Goal: Task Accomplishment & Management: Complete application form

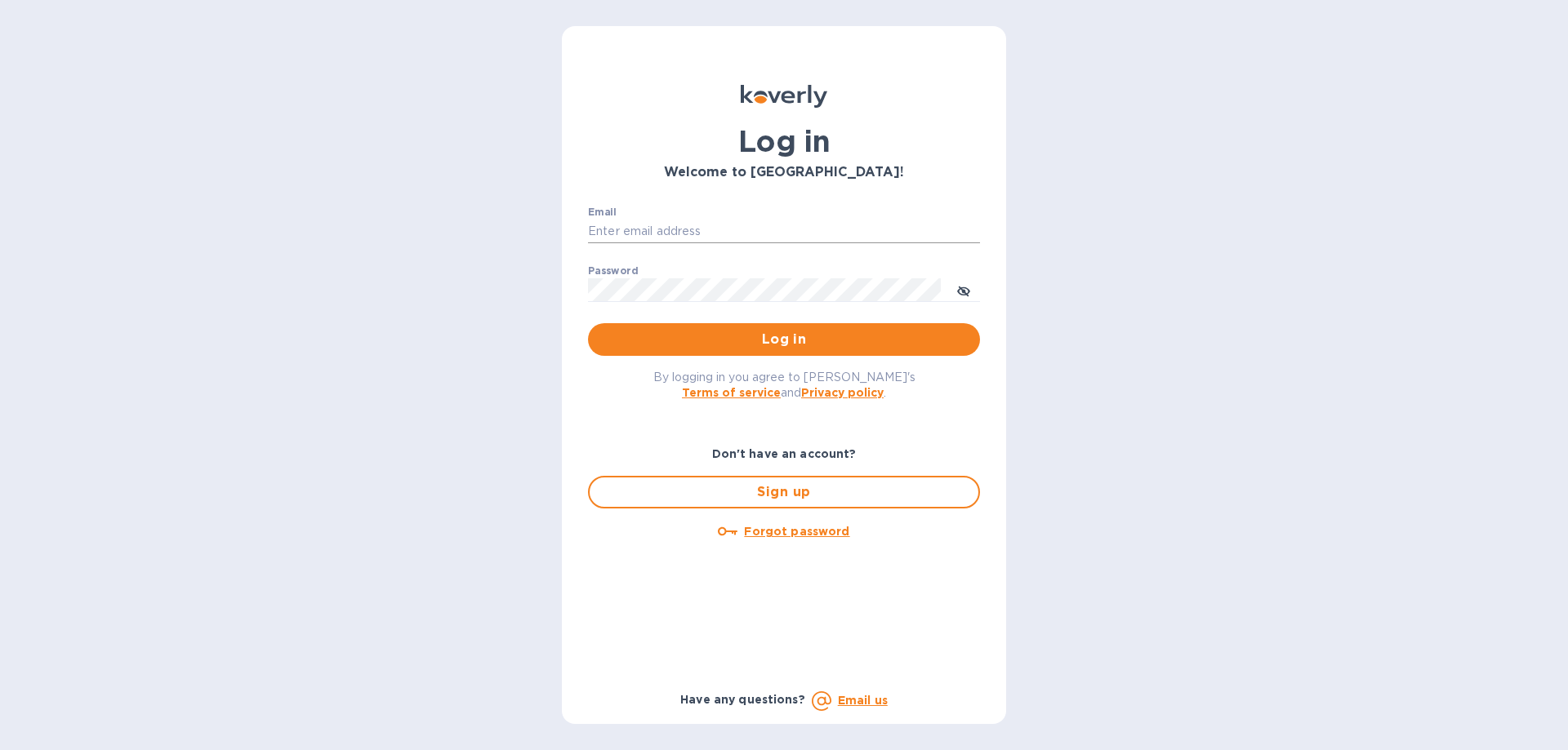
click at [675, 228] on input "Email" at bounding box center [784, 231] width 392 height 24
type input "[EMAIL_ADDRESS][DOMAIN_NAME]"
click at [764, 338] on span "Log in" at bounding box center [784, 340] width 366 height 20
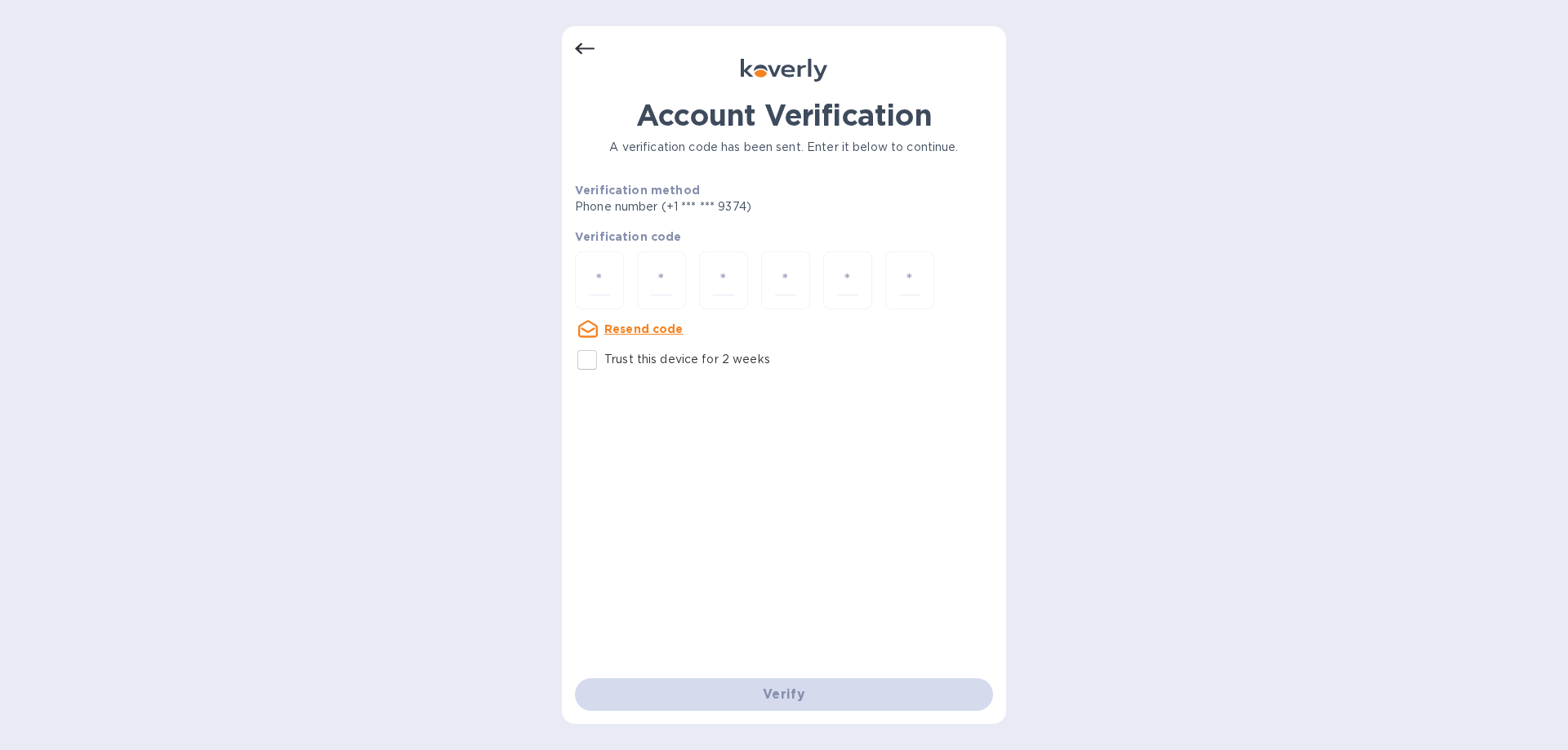
click at [587, 362] on input "Trust this device for 2 weeks" at bounding box center [587, 360] width 34 height 34
checkbox input "true"
click at [599, 287] on input "number" at bounding box center [600, 281] width 22 height 31
paste input "3866686"
type input "6"
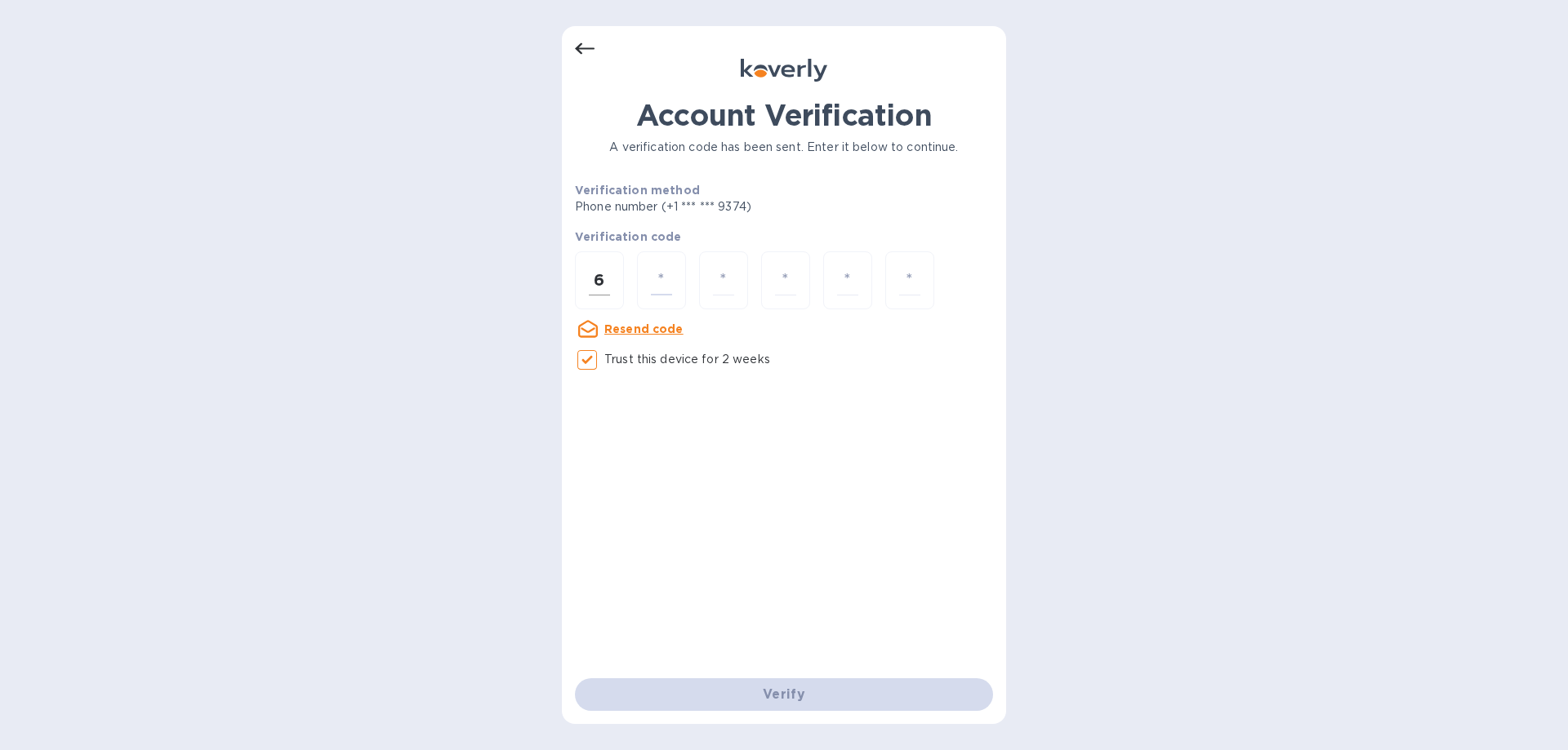
drag, startPoint x: 615, startPoint y: 282, endPoint x: 596, endPoint y: 279, distance: 19.2
click at [596, 279] on div "6" at bounding box center [599, 281] width 49 height 58
click at [587, 284] on div at bounding box center [599, 281] width 49 height 58
type input "3"
type input "8"
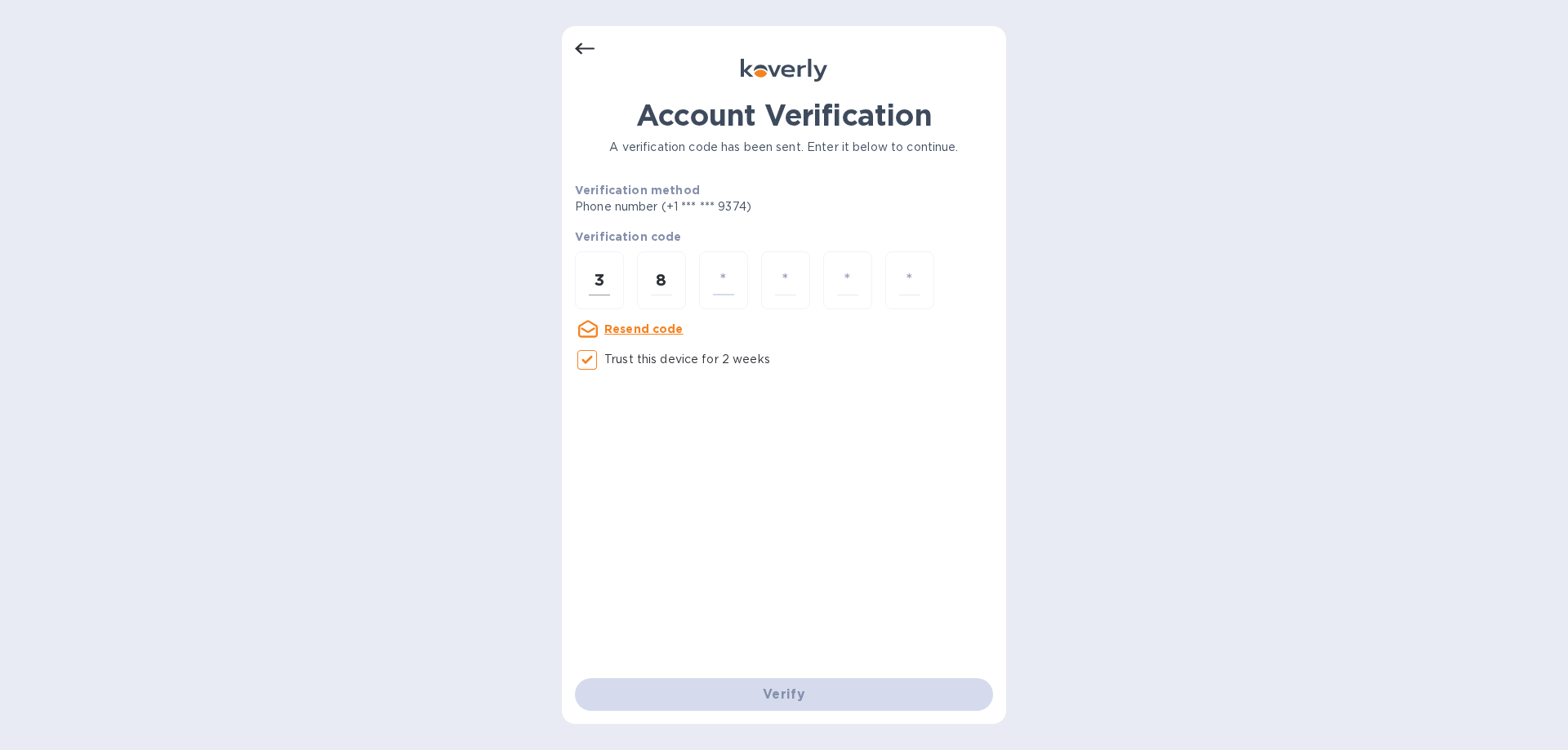
type input "6"
type input "8"
type input "6"
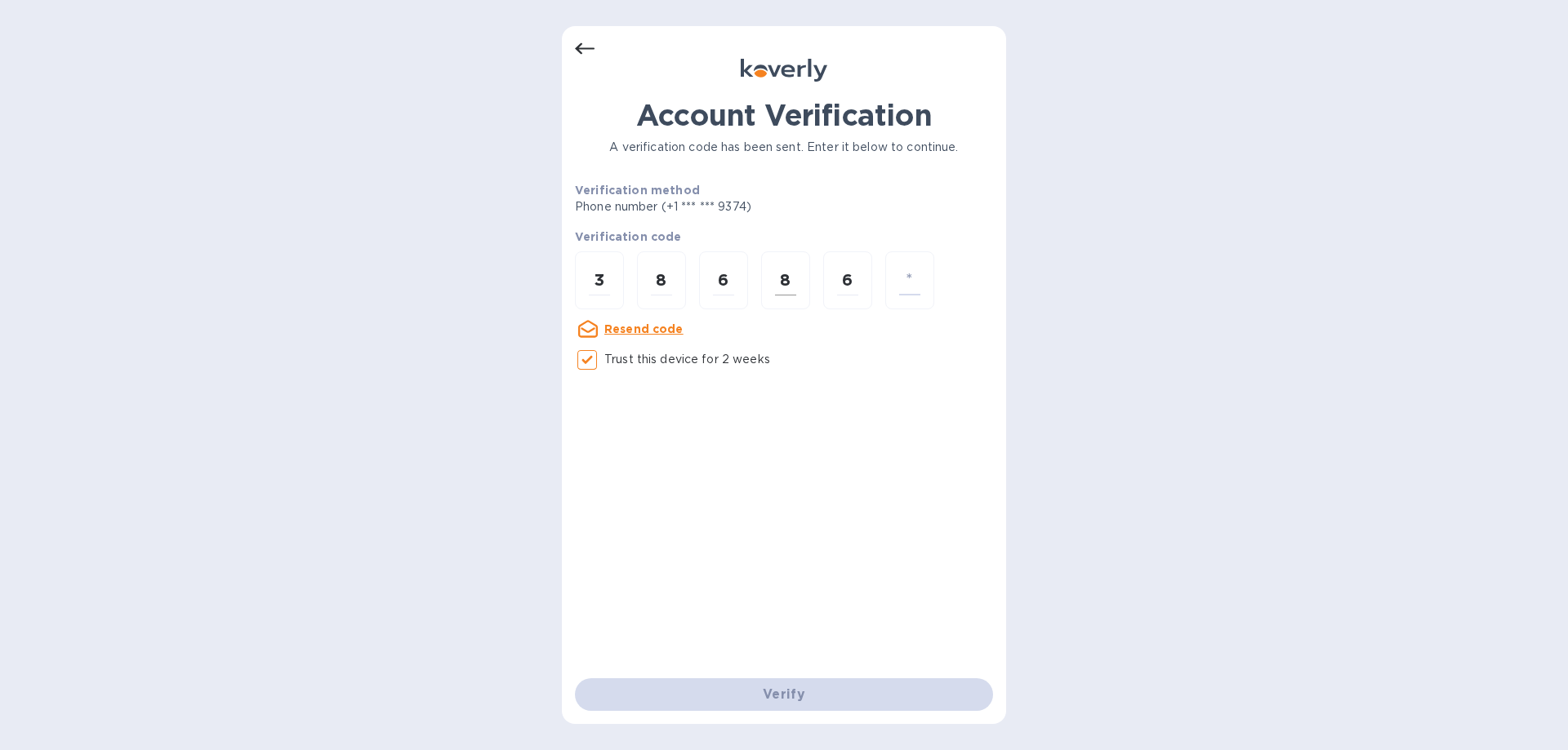
click at [794, 279] on input "8" at bounding box center [785, 281] width 22 height 31
type input "6"
type input "8"
type input "3"
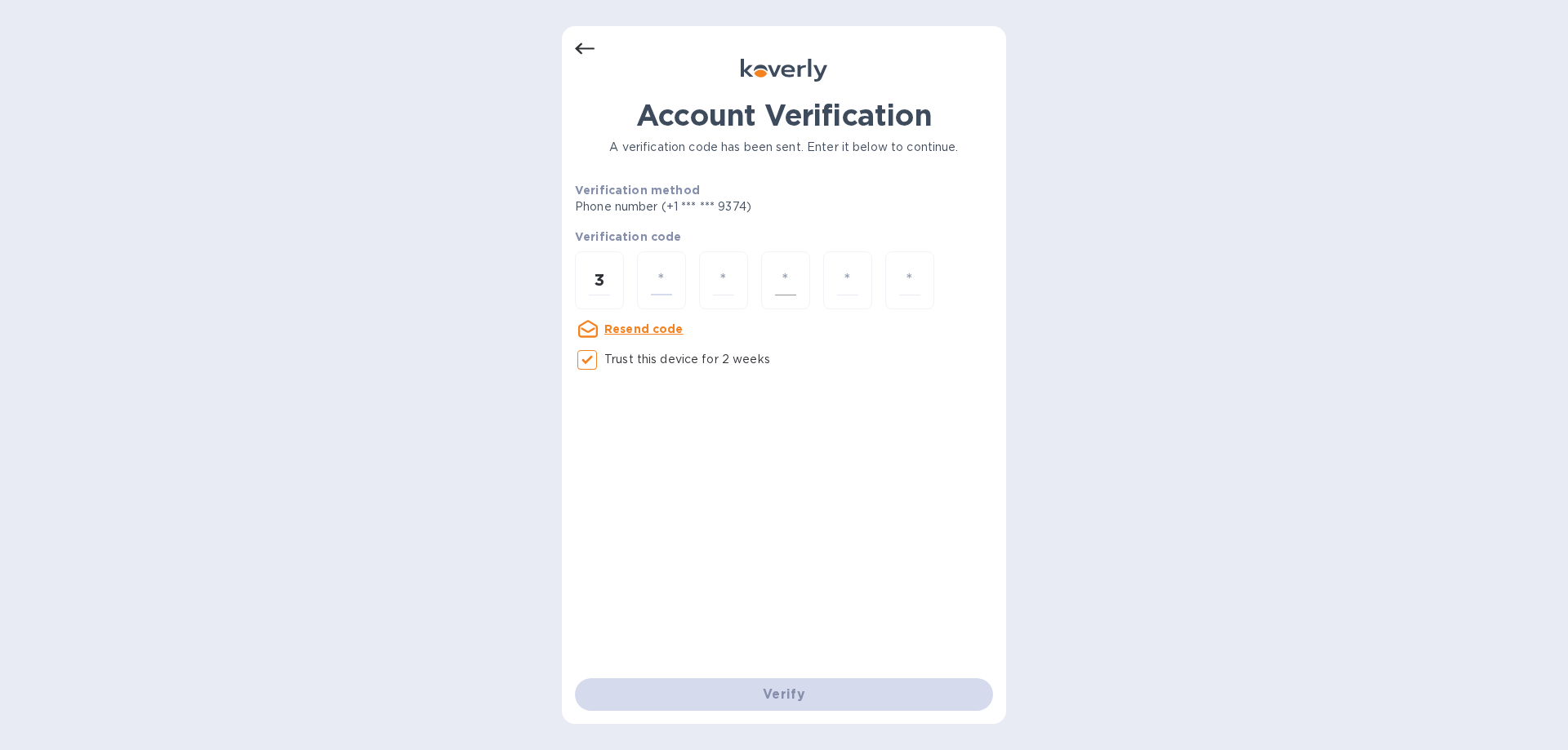
type input "8"
type input "2"
type input "6"
type input "8"
type input "3"
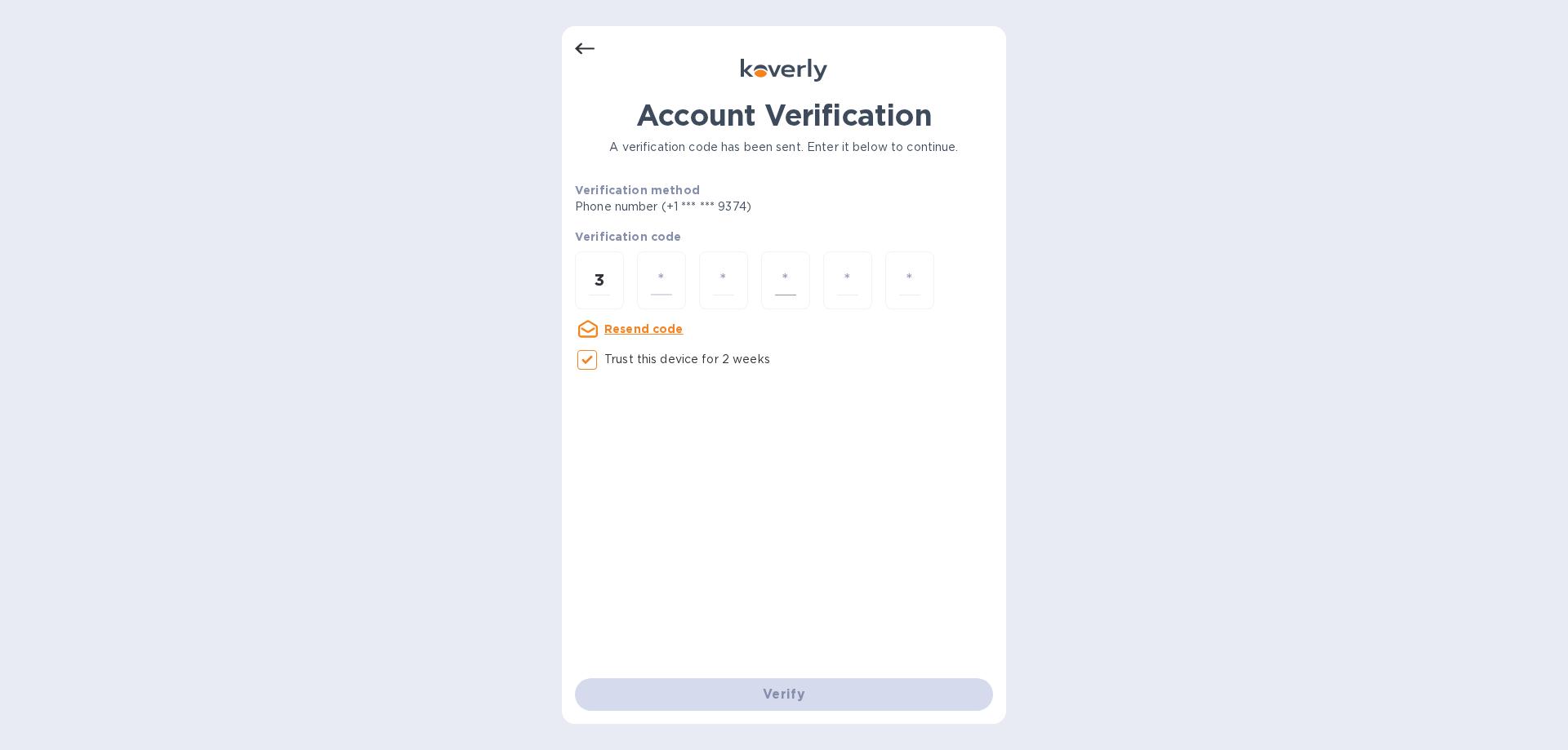
type input "8"
type input "6"
type input "8"
type input "6"
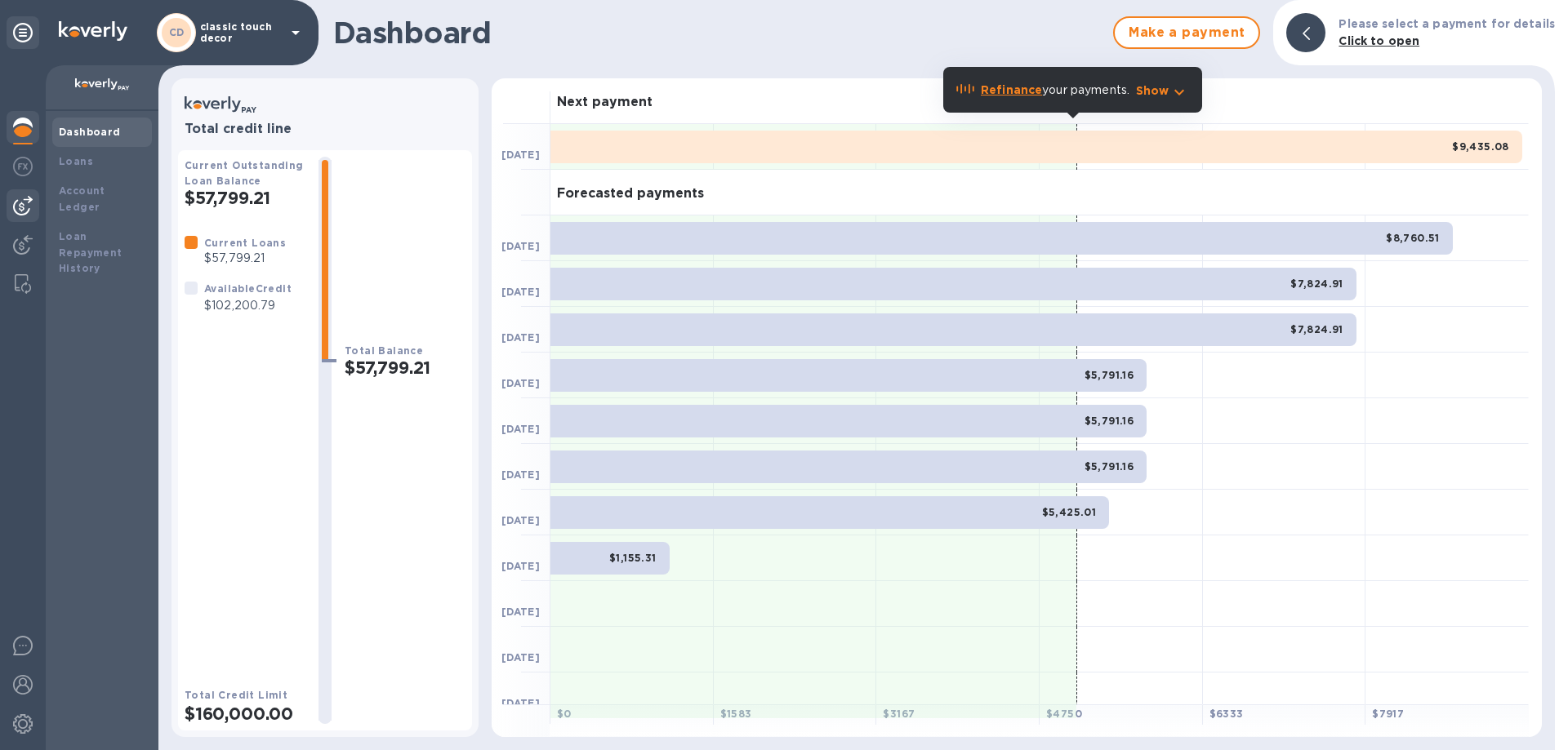
click at [29, 201] on img at bounding box center [23, 206] width 20 height 20
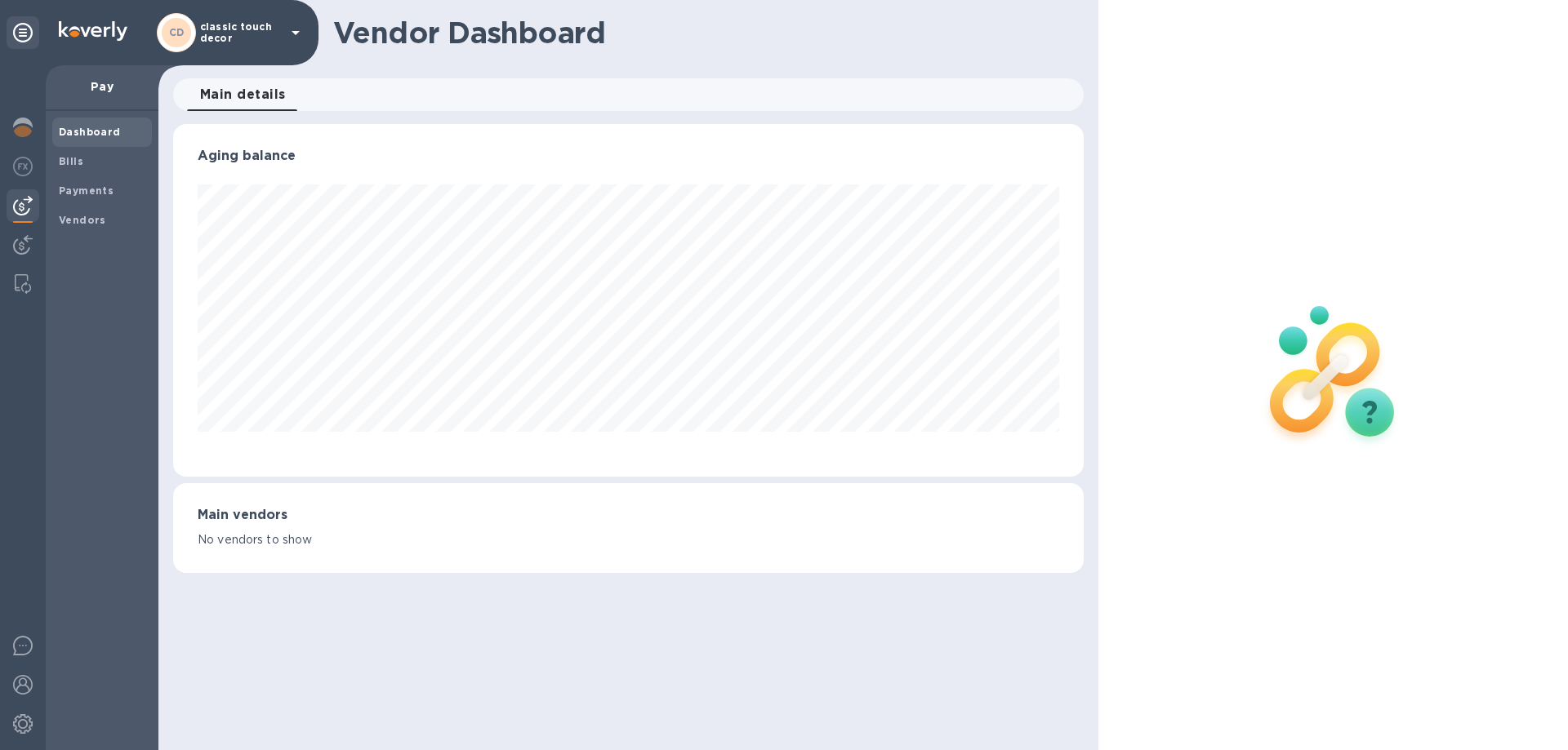
scroll to position [353, 909]
click at [67, 160] on b "Bills" at bounding box center [70, 161] width 24 height 13
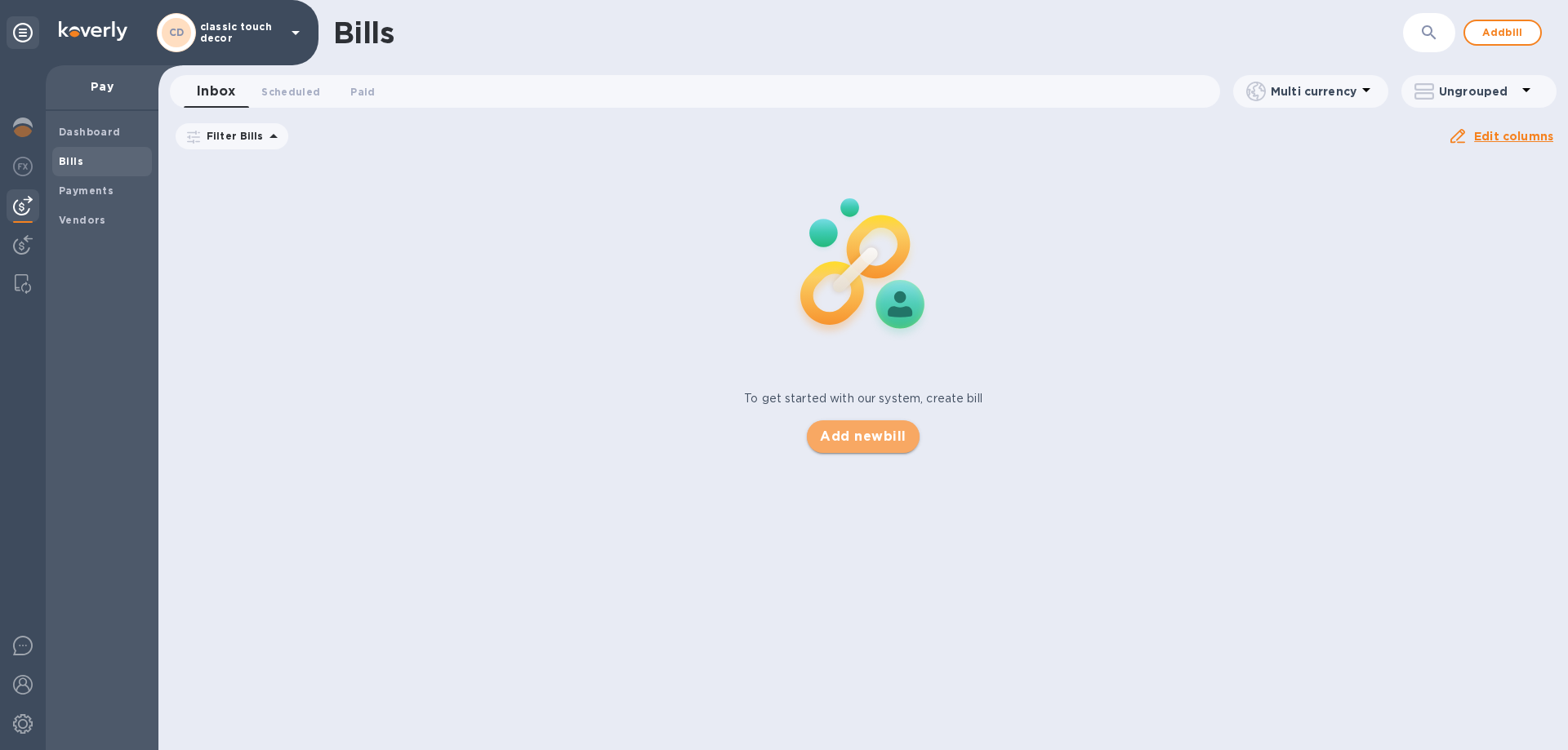
click at [859, 444] on span "Add new bill" at bounding box center [862, 437] width 85 height 20
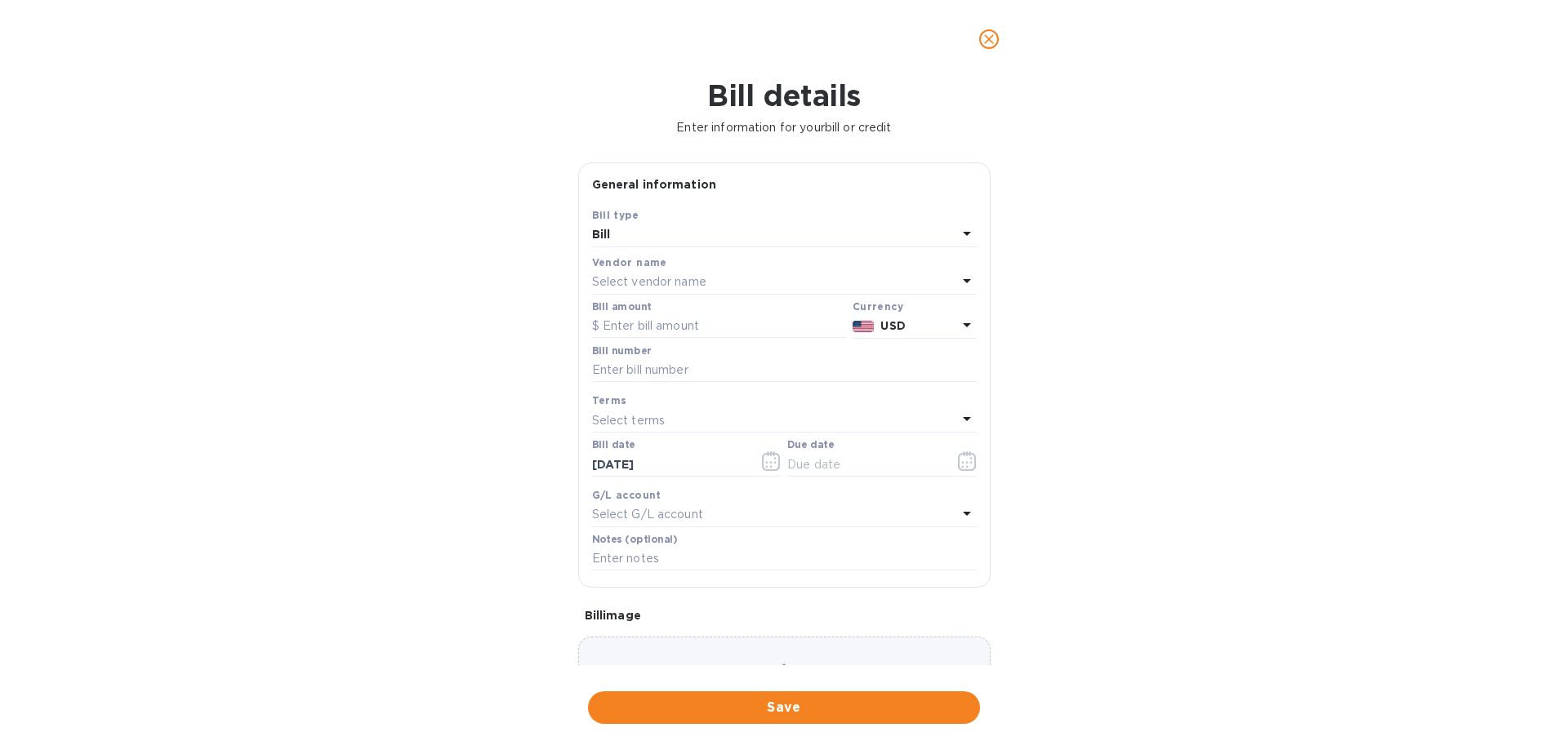
click at [671, 278] on p "Select vendor name" at bounding box center [649, 281] width 114 height 17
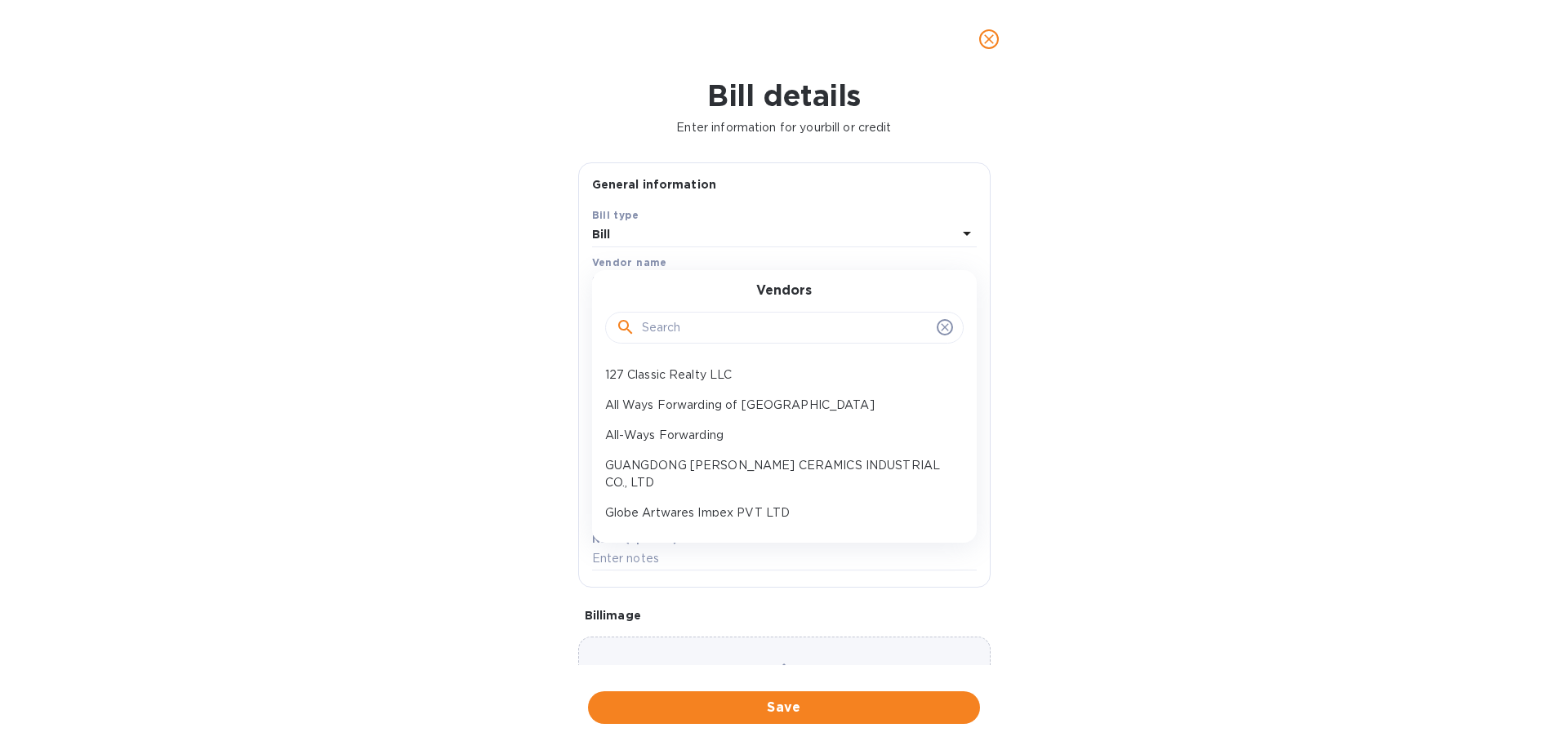
click at [690, 339] on input "text" at bounding box center [786, 327] width 288 height 24
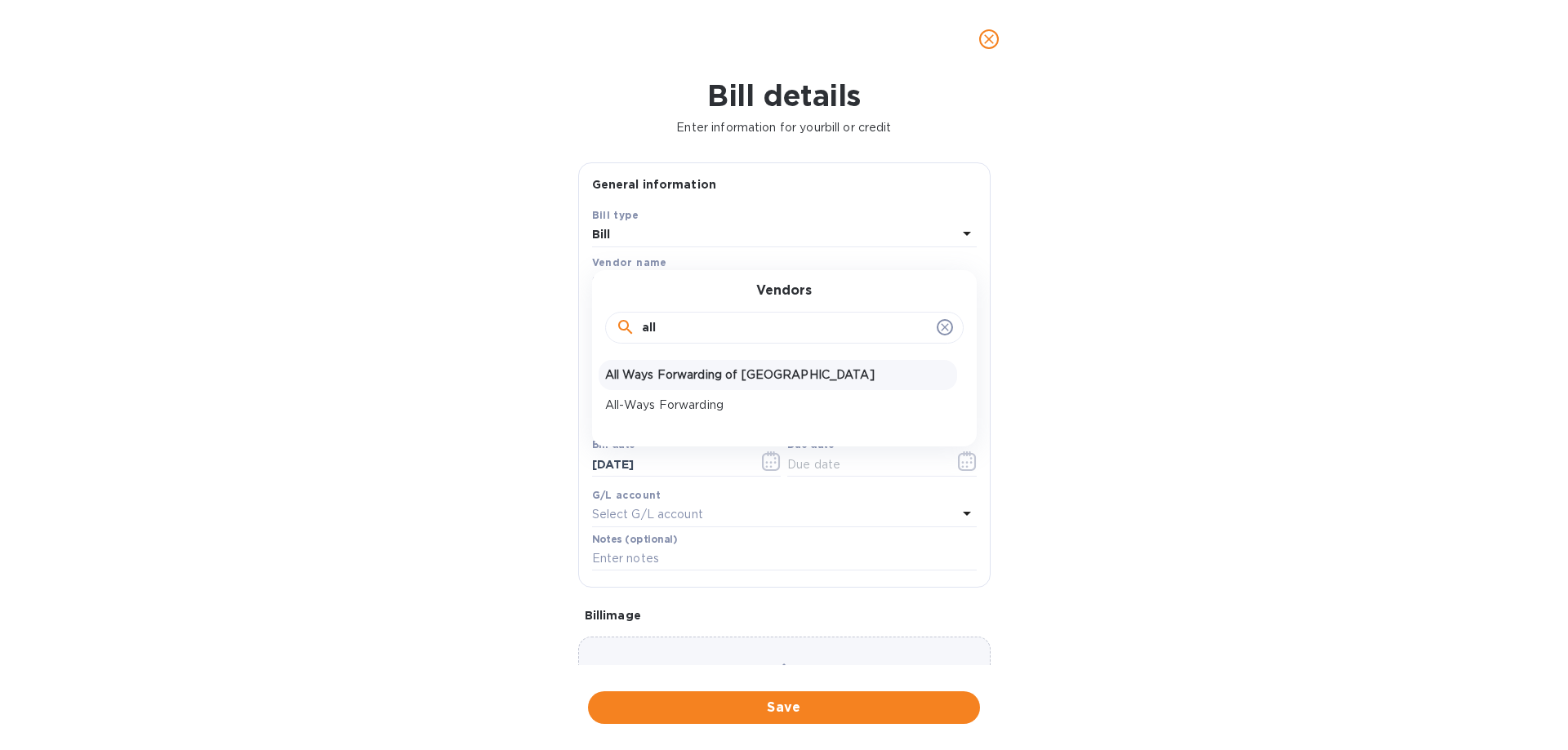
type input "all"
click at [735, 381] on p "All Ways Forwarding of [GEOGRAPHIC_DATA]" at bounding box center [778, 375] width 345 height 17
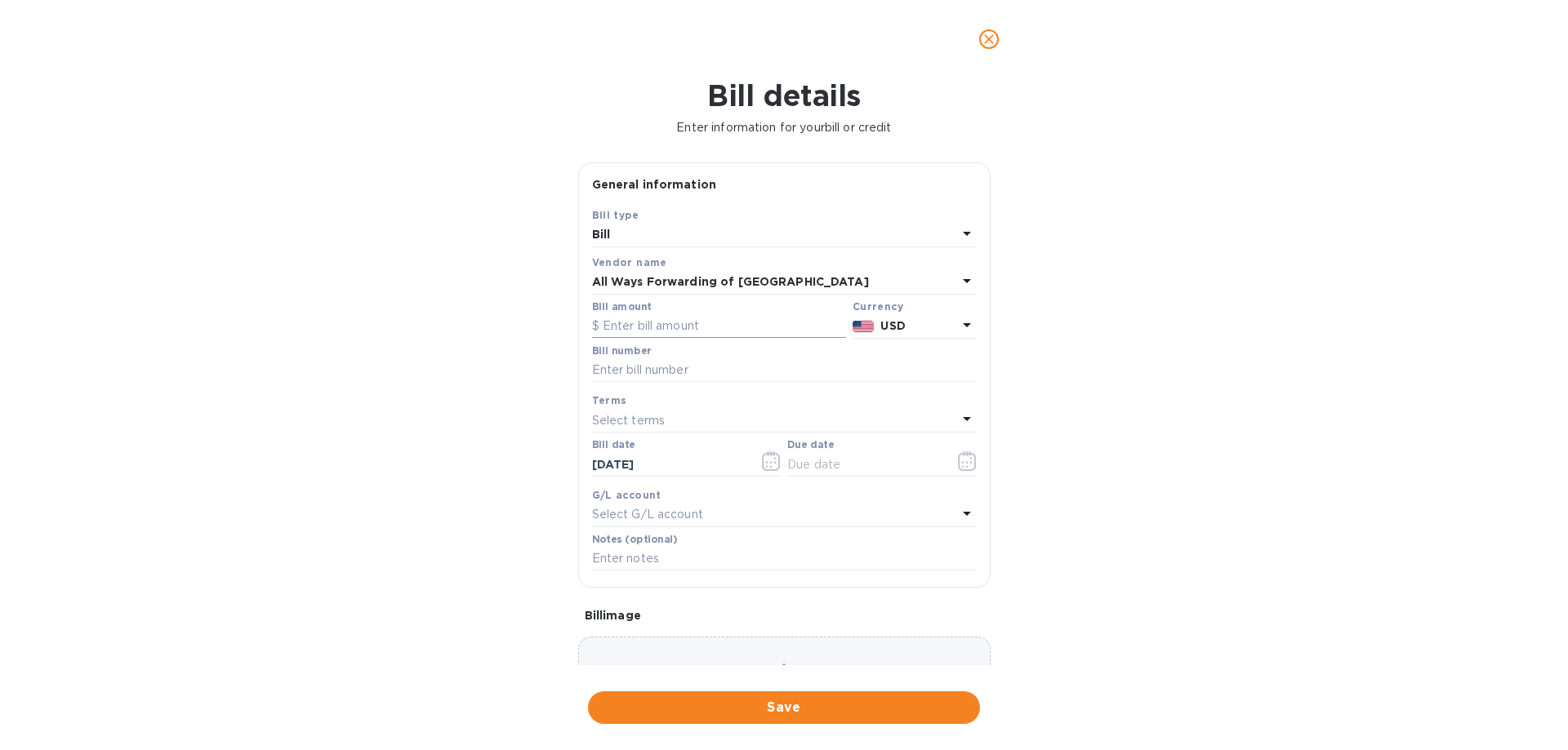
click at [671, 323] on input "text" at bounding box center [719, 326] width 254 height 24
click at [676, 331] on input "text" at bounding box center [719, 326] width 254 height 24
type input "3,103.5"
click at [635, 379] on input "text" at bounding box center [784, 371] width 385 height 24
type input "3903806 01"
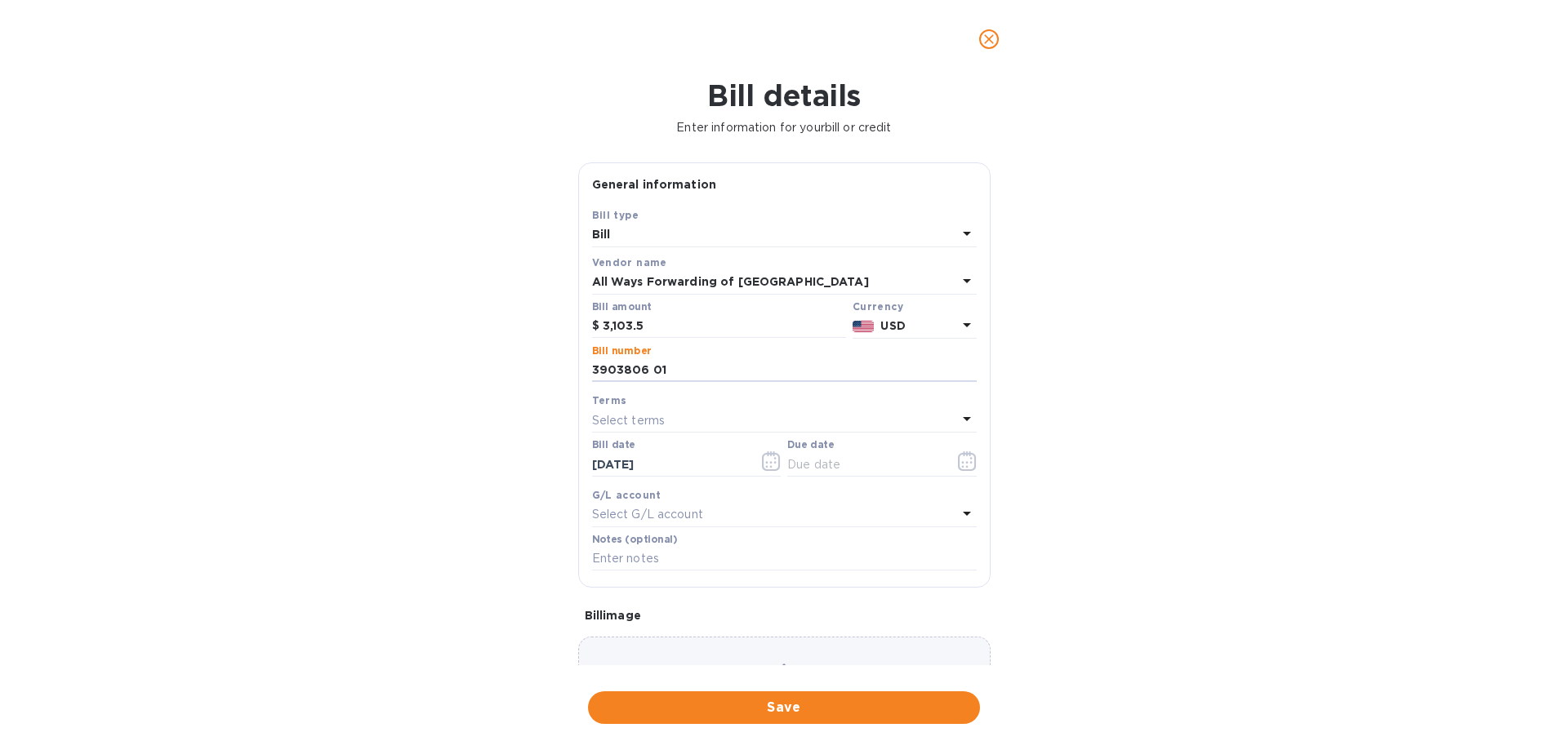
click at [641, 418] on p "Select terms" at bounding box center [629, 420] width 74 height 17
click at [653, 517] on p "NET 30" at bounding box center [778, 513] width 345 height 17
type input "[DATE]"
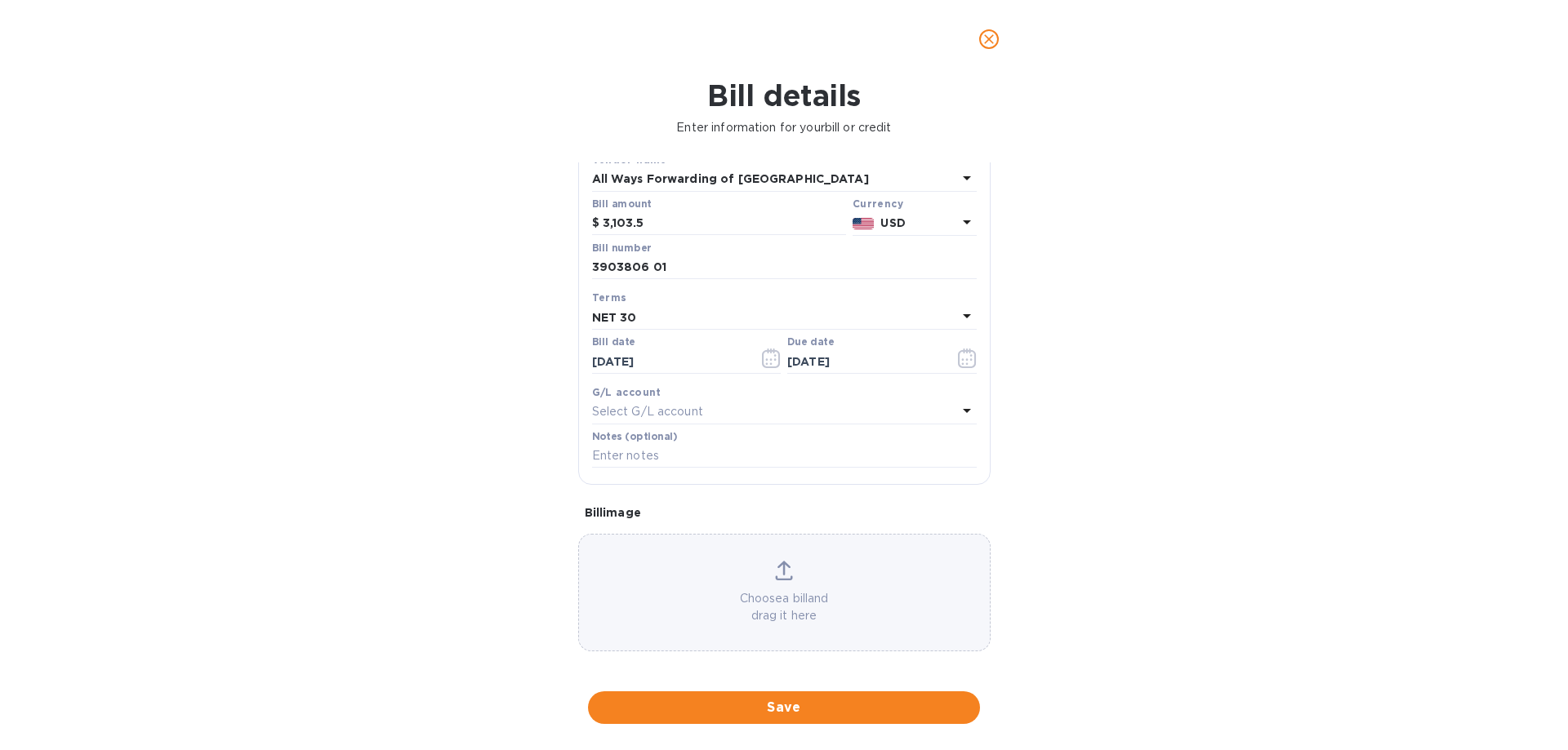
scroll to position [109, 0]
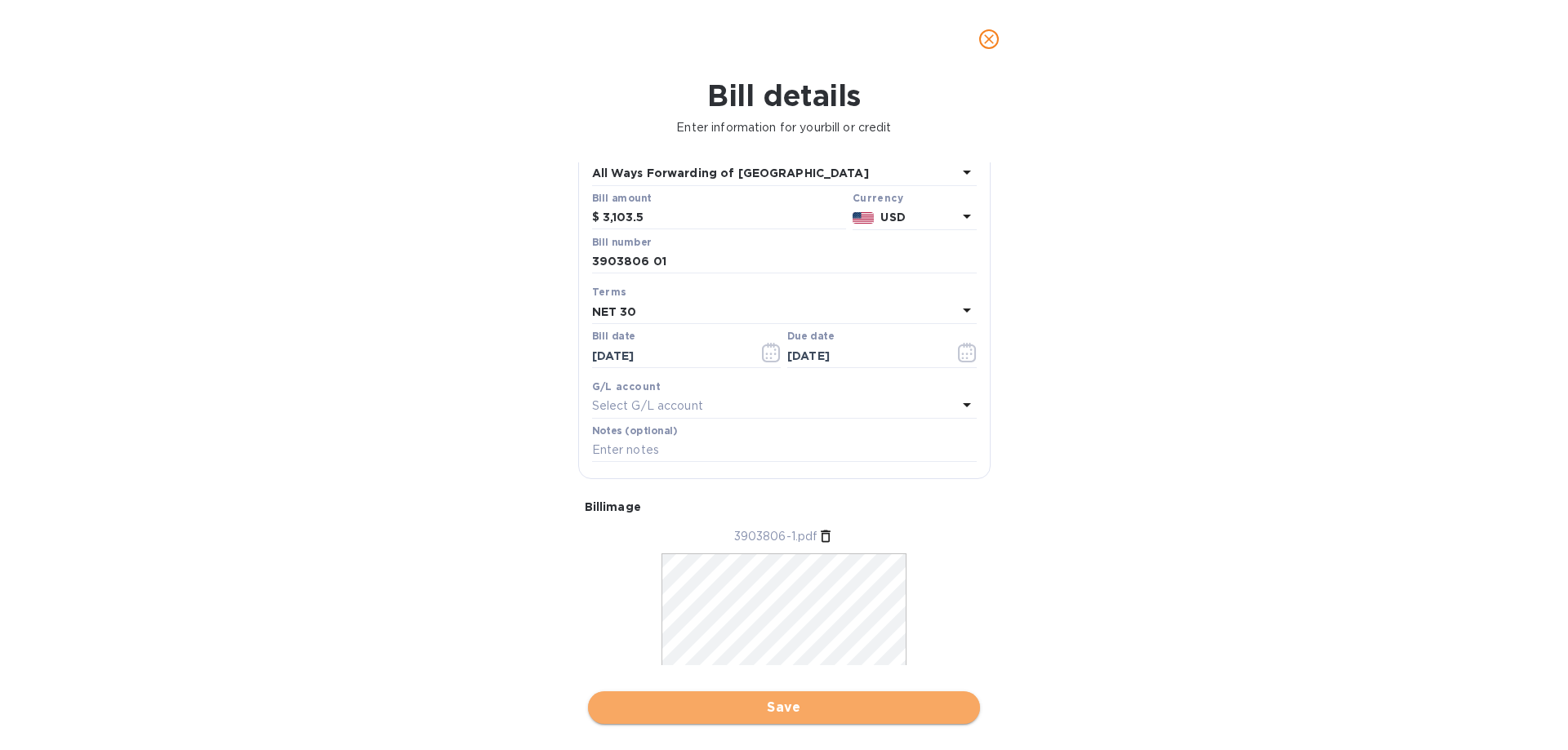
click at [810, 710] on span "Save" at bounding box center [784, 708] width 366 height 20
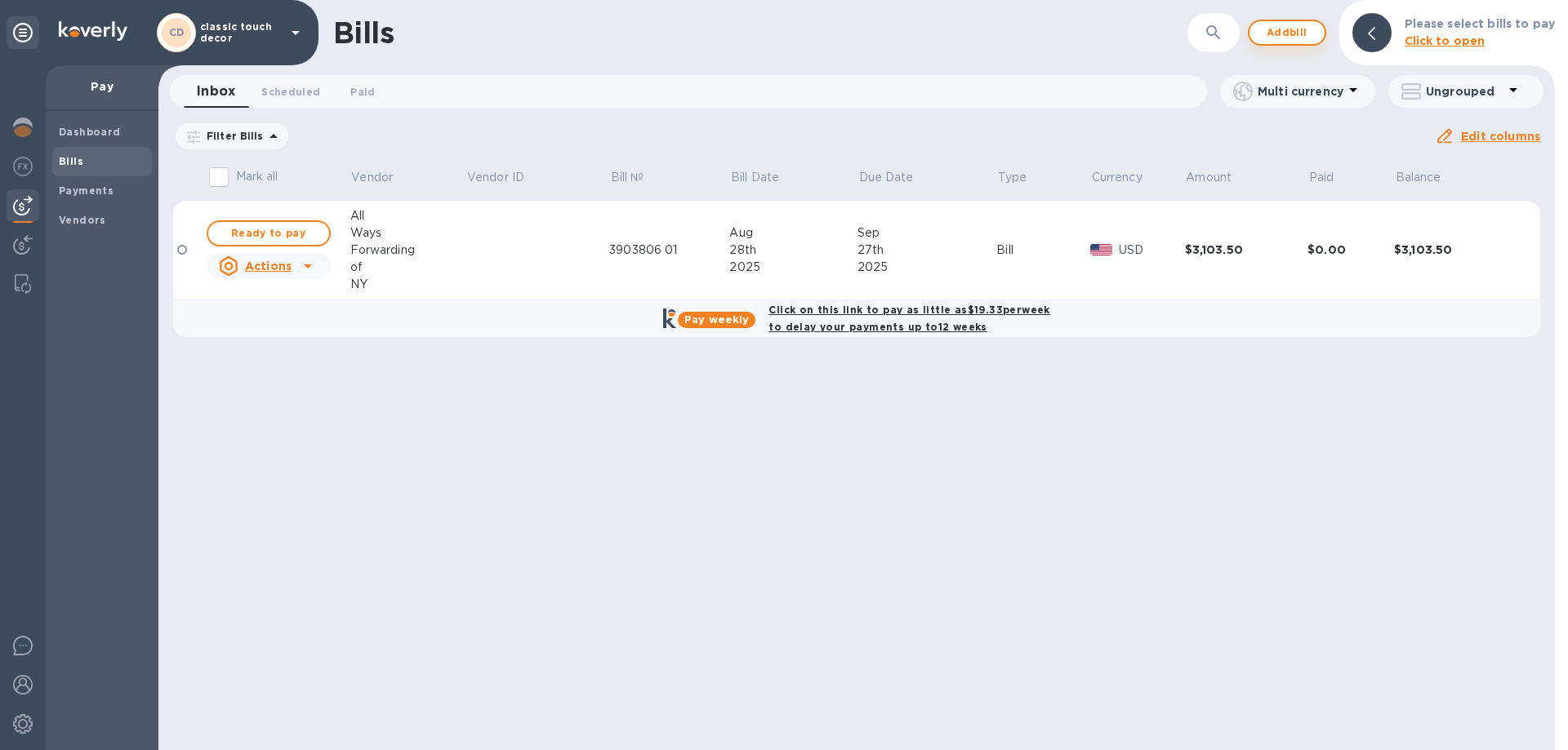
click at [1295, 32] on span "Add bill" at bounding box center [1286, 32] width 49 height 20
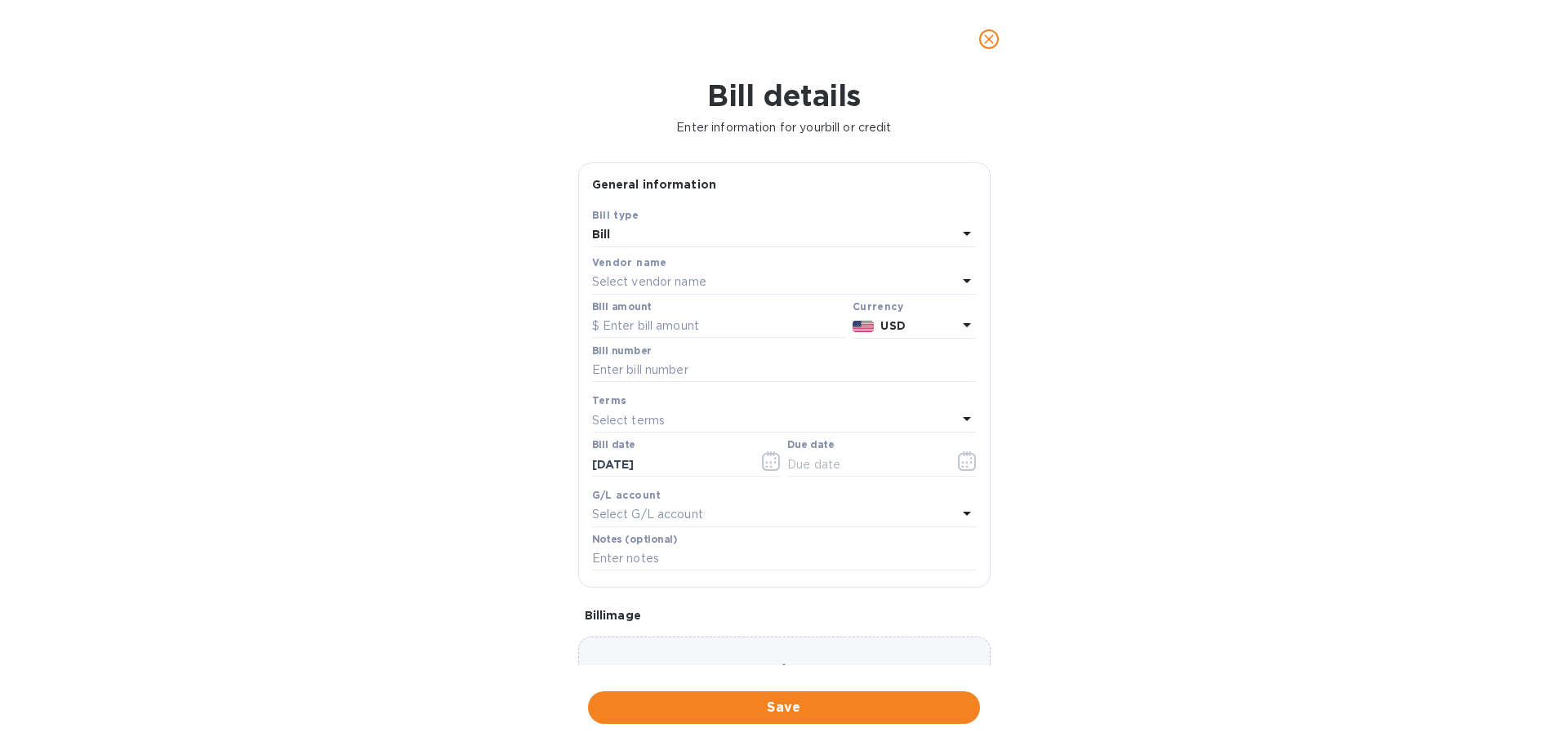
click at [647, 281] on p "Select vendor name" at bounding box center [649, 281] width 114 height 17
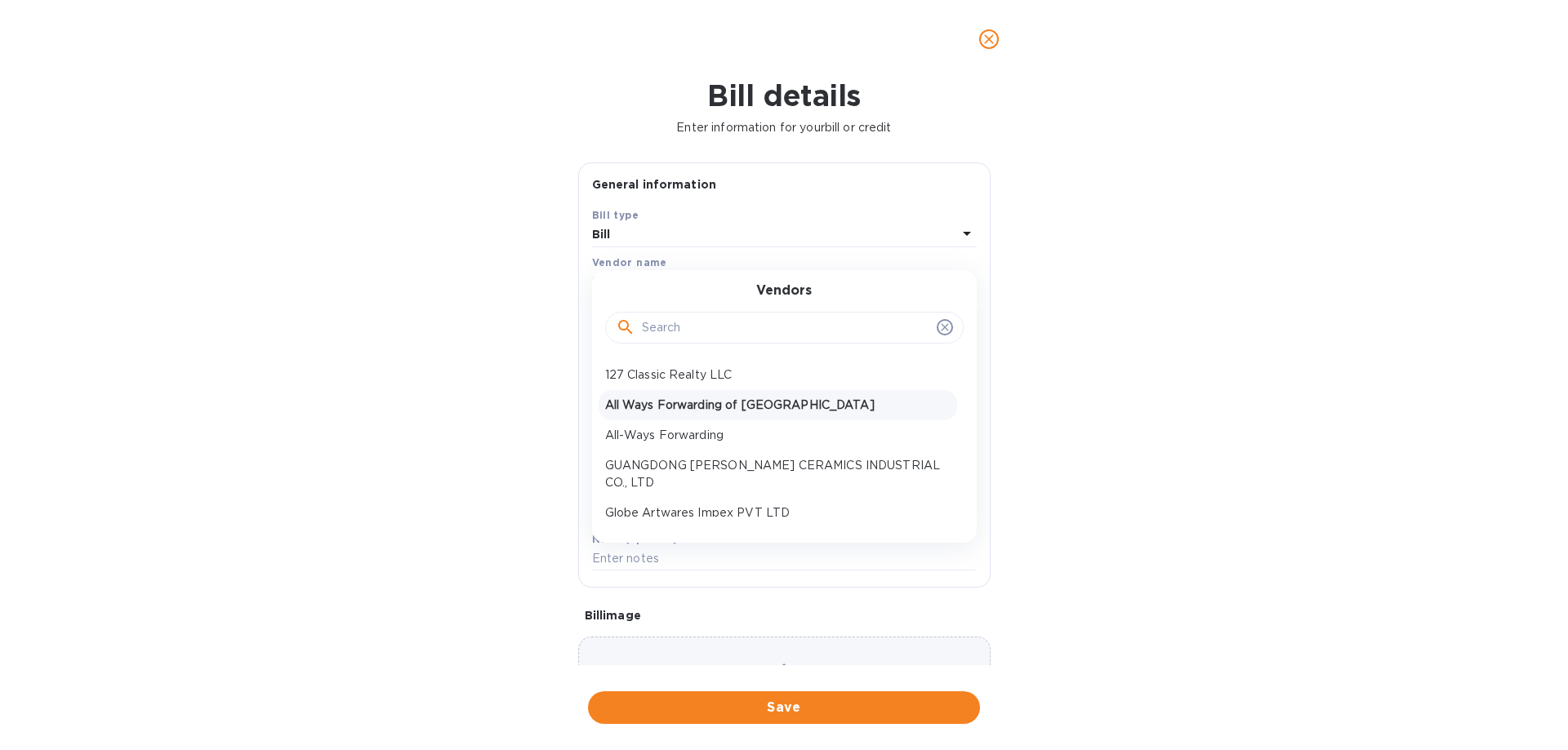
click at [692, 406] on p "All Ways Forwarding of [GEOGRAPHIC_DATA]" at bounding box center [778, 405] width 345 height 17
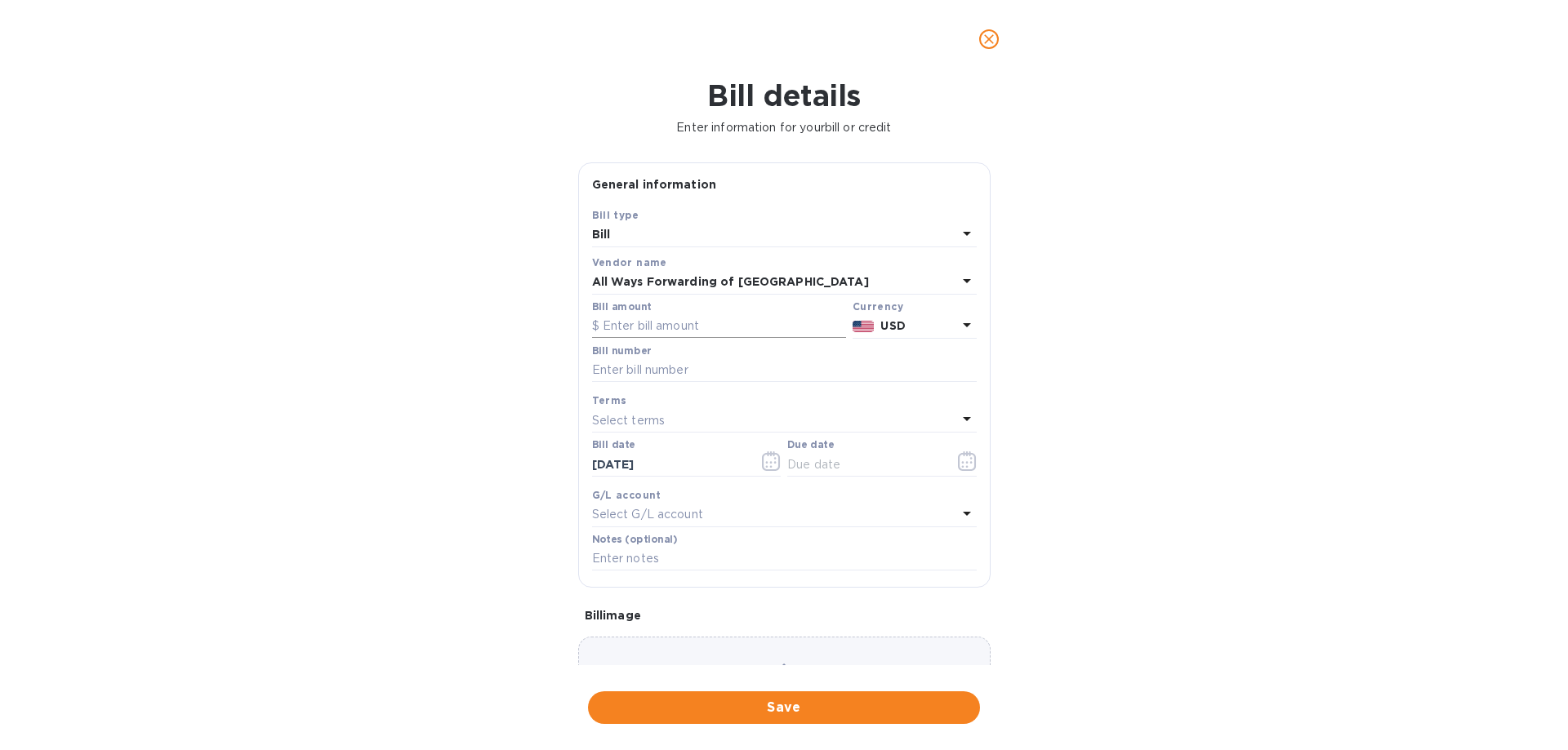
click at [642, 319] on input "text" at bounding box center [719, 326] width 254 height 24
type input "2,666"
paste input "3914866"
type input "3914866 01"
click at [651, 424] on p "Select terms" at bounding box center [629, 420] width 74 height 17
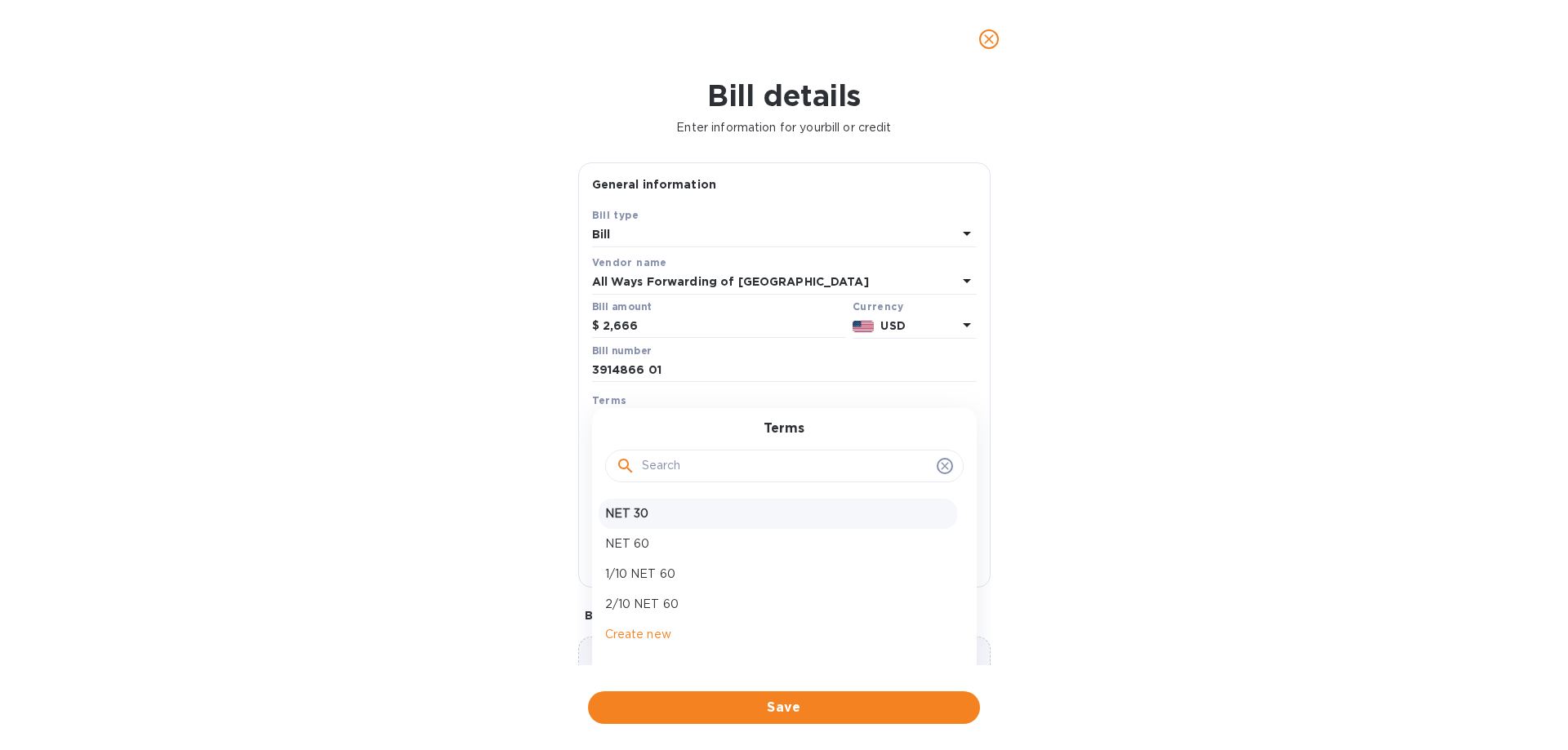
click at [640, 513] on p "NET 30" at bounding box center [778, 513] width 345 height 17
type input "[DATE]"
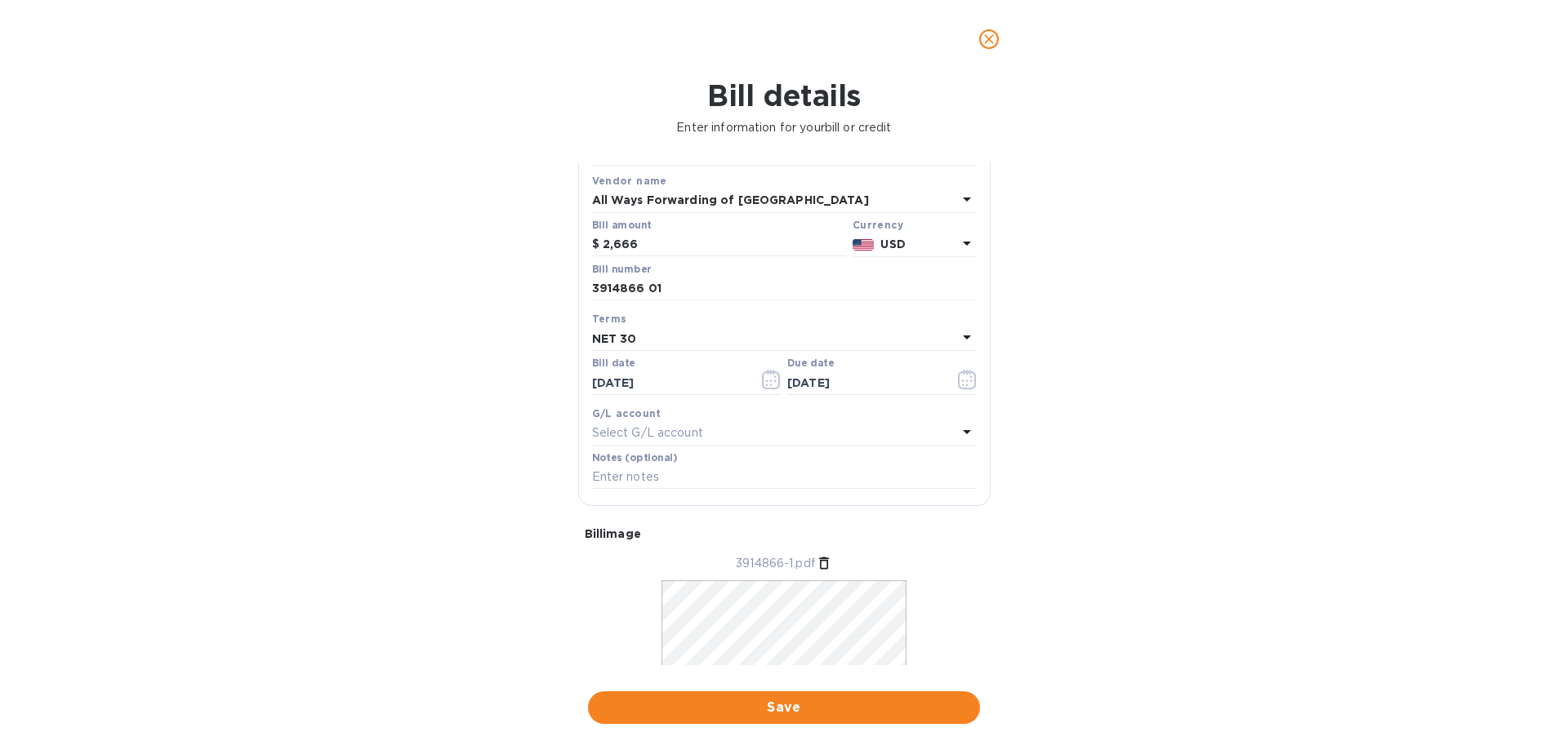
scroll to position [158, 0]
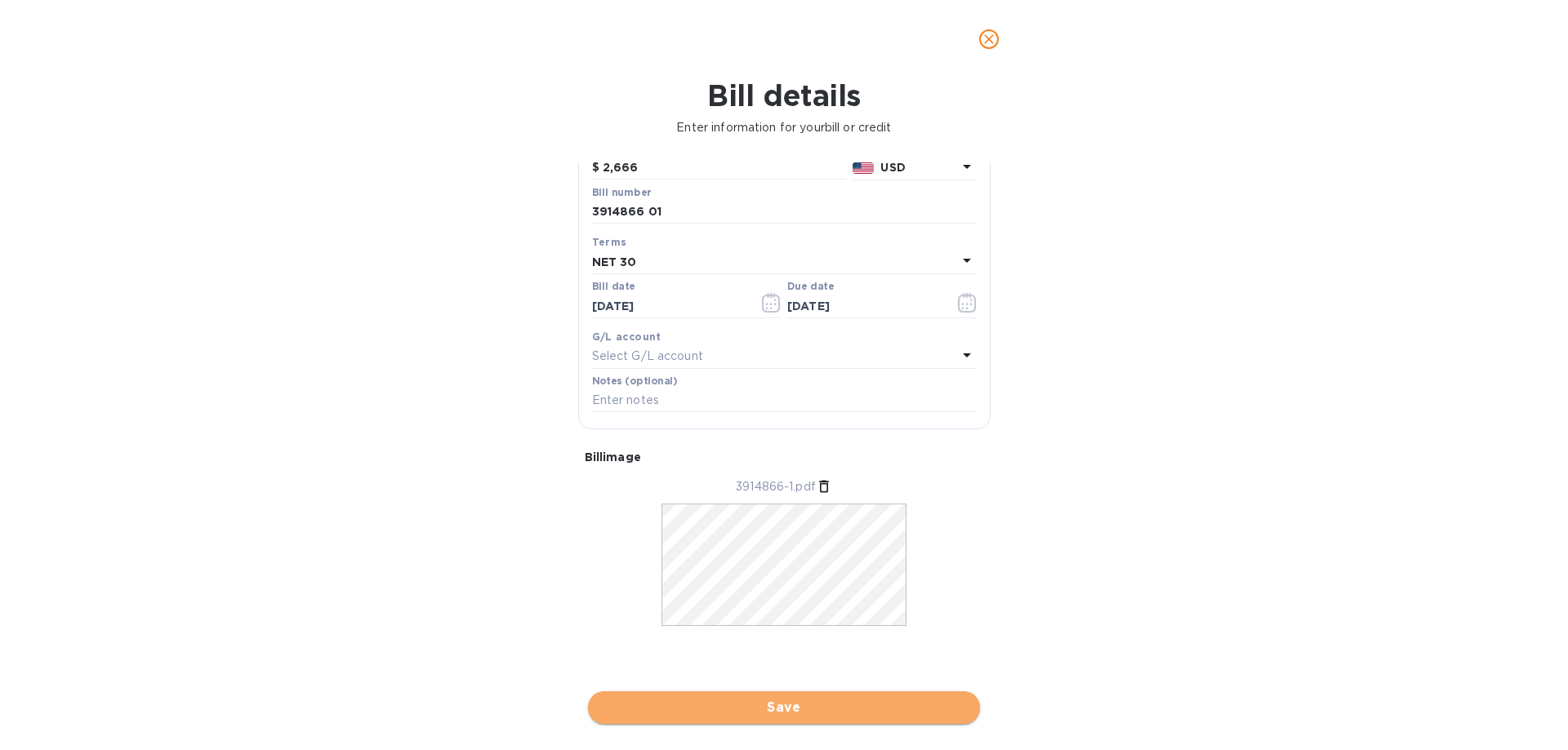
click at [809, 704] on span "Save" at bounding box center [784, 708] width 366 height 20
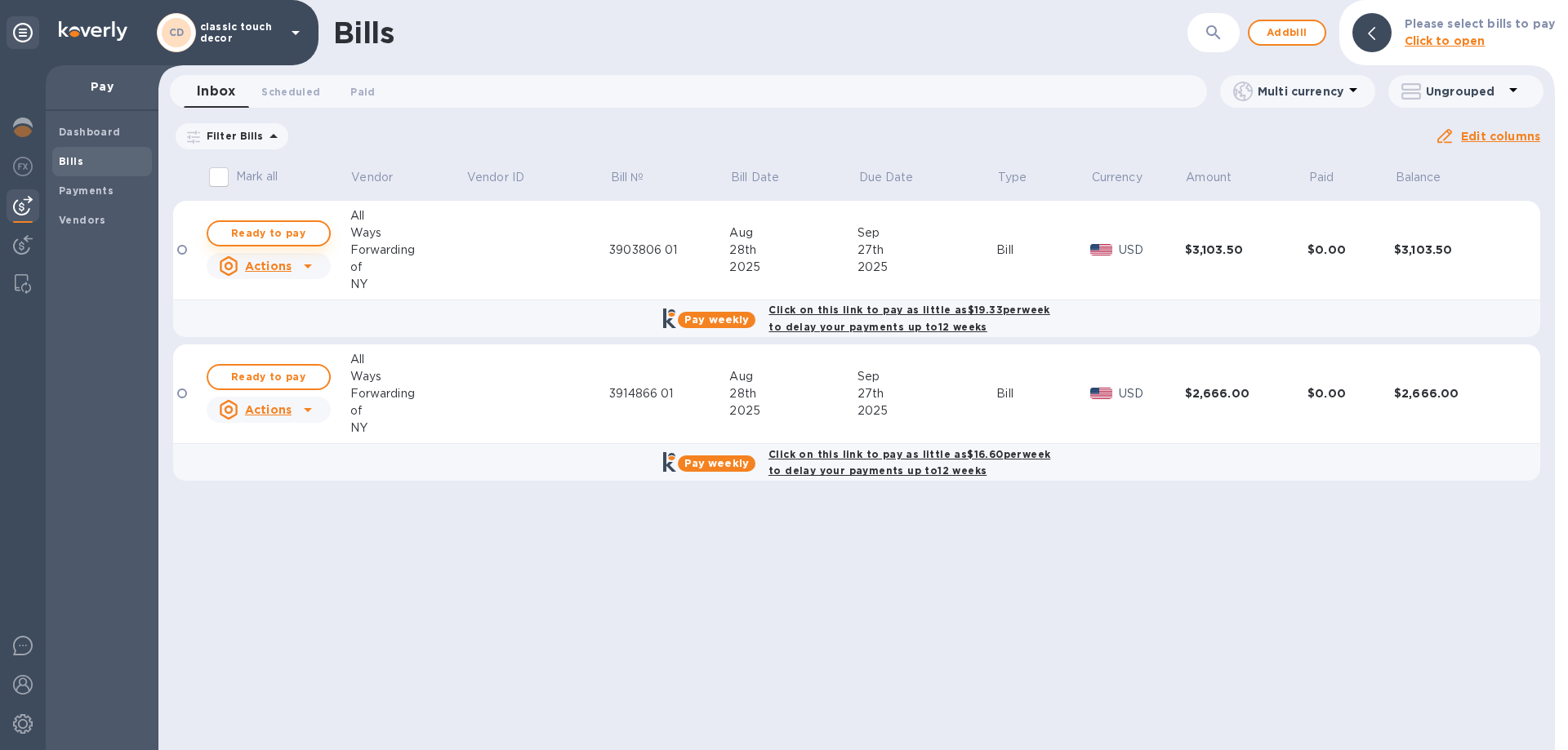
click at [234, 229] on span "Ready to pay" at bounding box center [268, 234] width 94 height 20
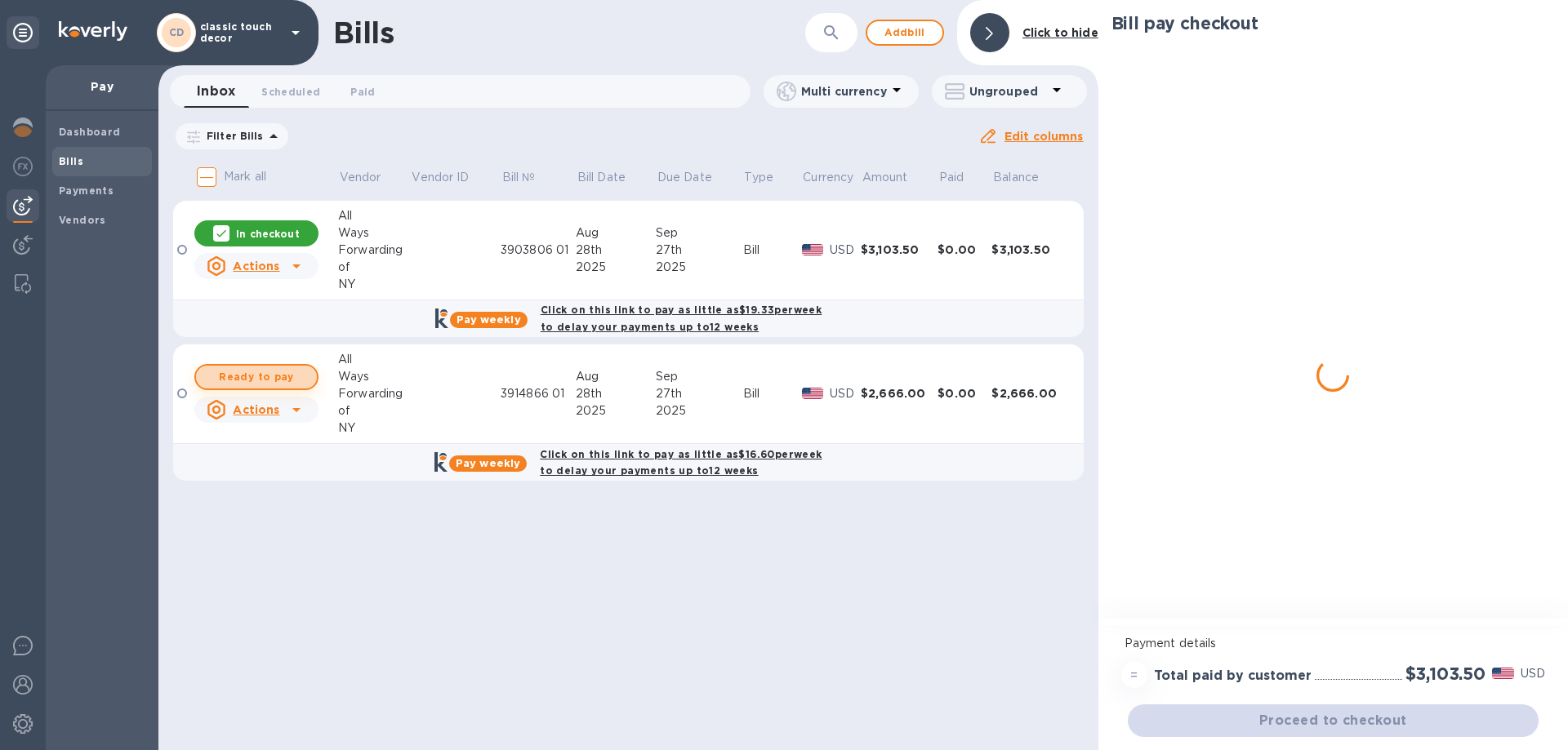
click at [264, 382] on span "Ready to pay" at bounding box center [255, 378] width 94 height 20
checkbox input "true"
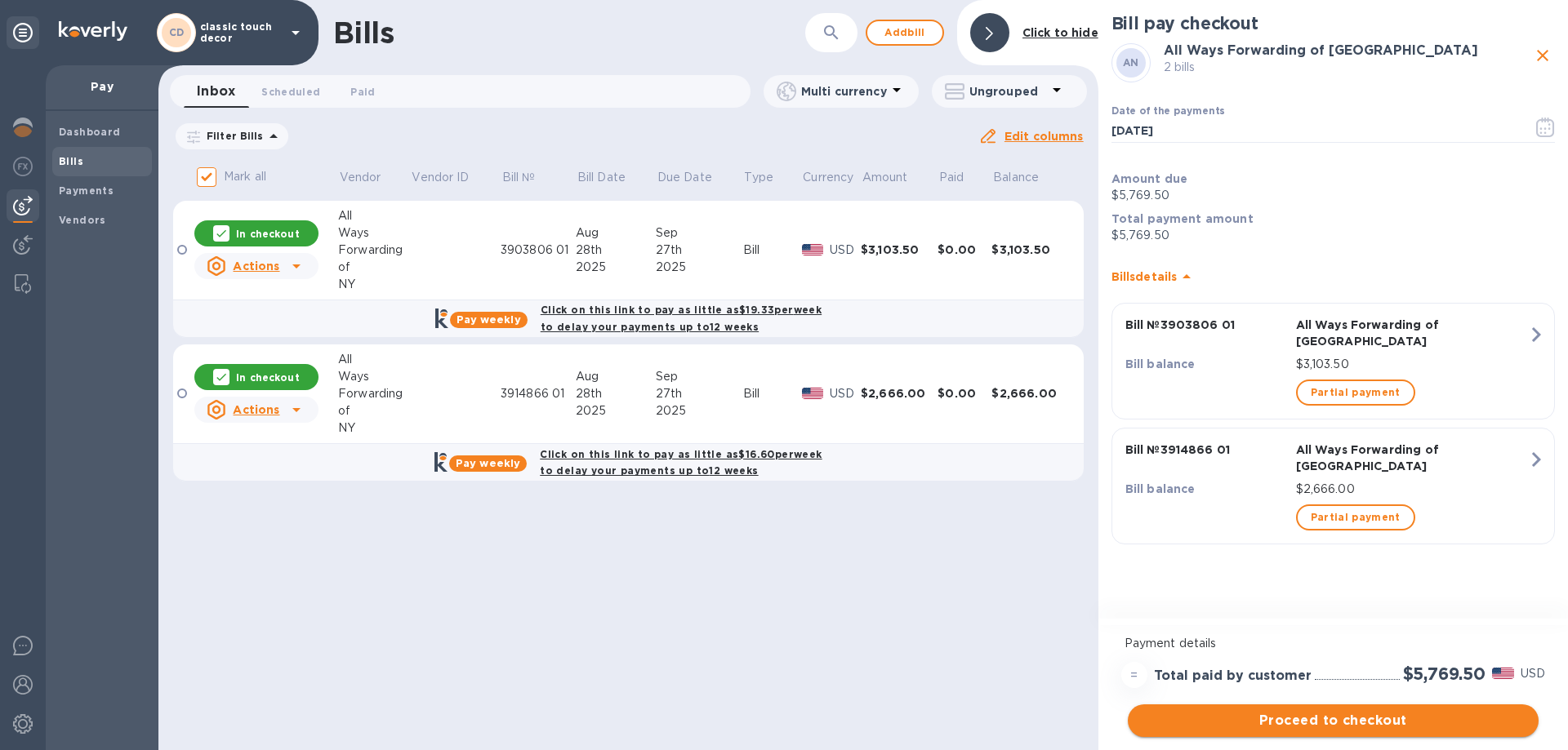
click at [1326, 721] on span "Proceed to checkout" at bounding box center [1333, 721] width 385 height 20
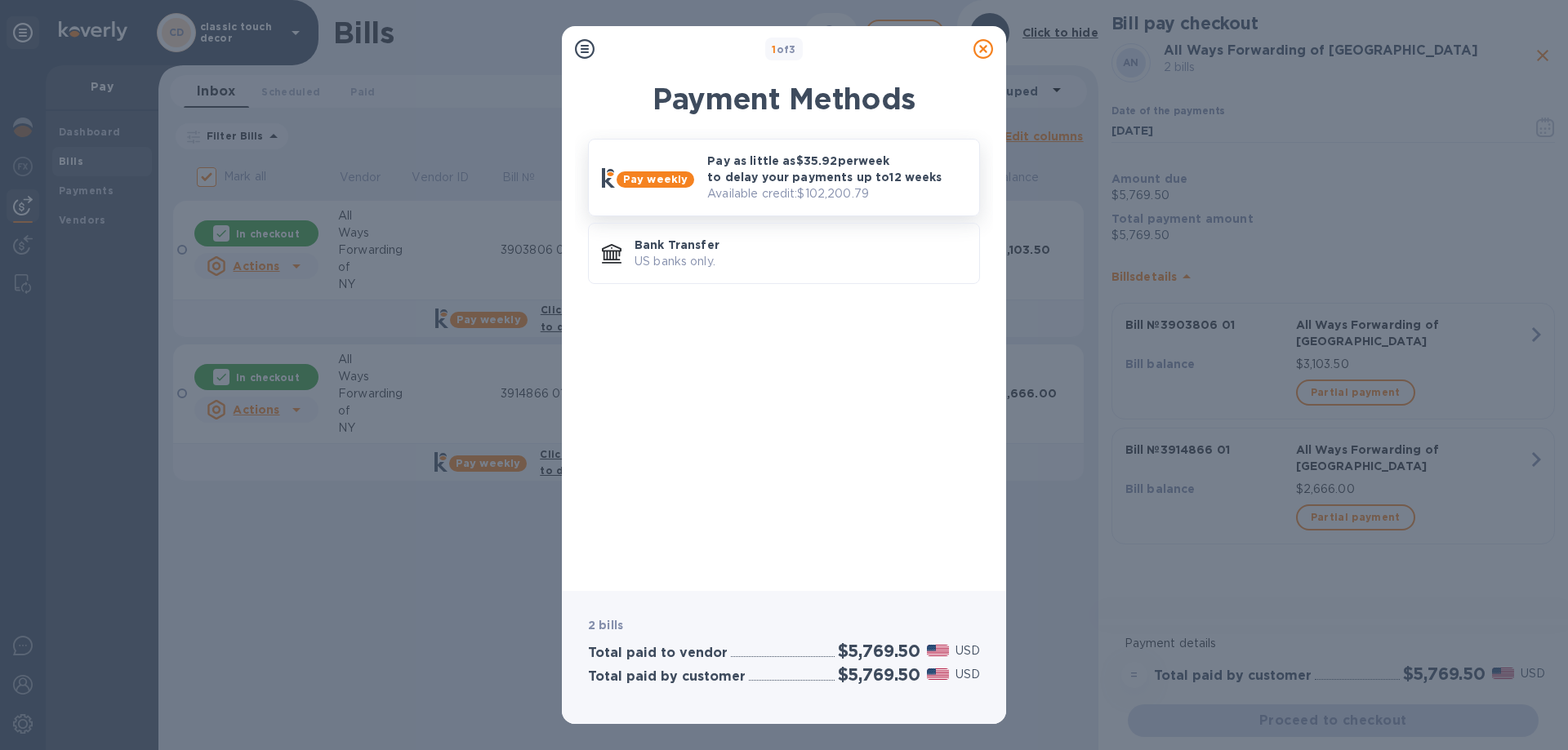
click at [830, 192] on p "Available credit: $102,200.79" at bounding box center [837, 193] width 259 height 17
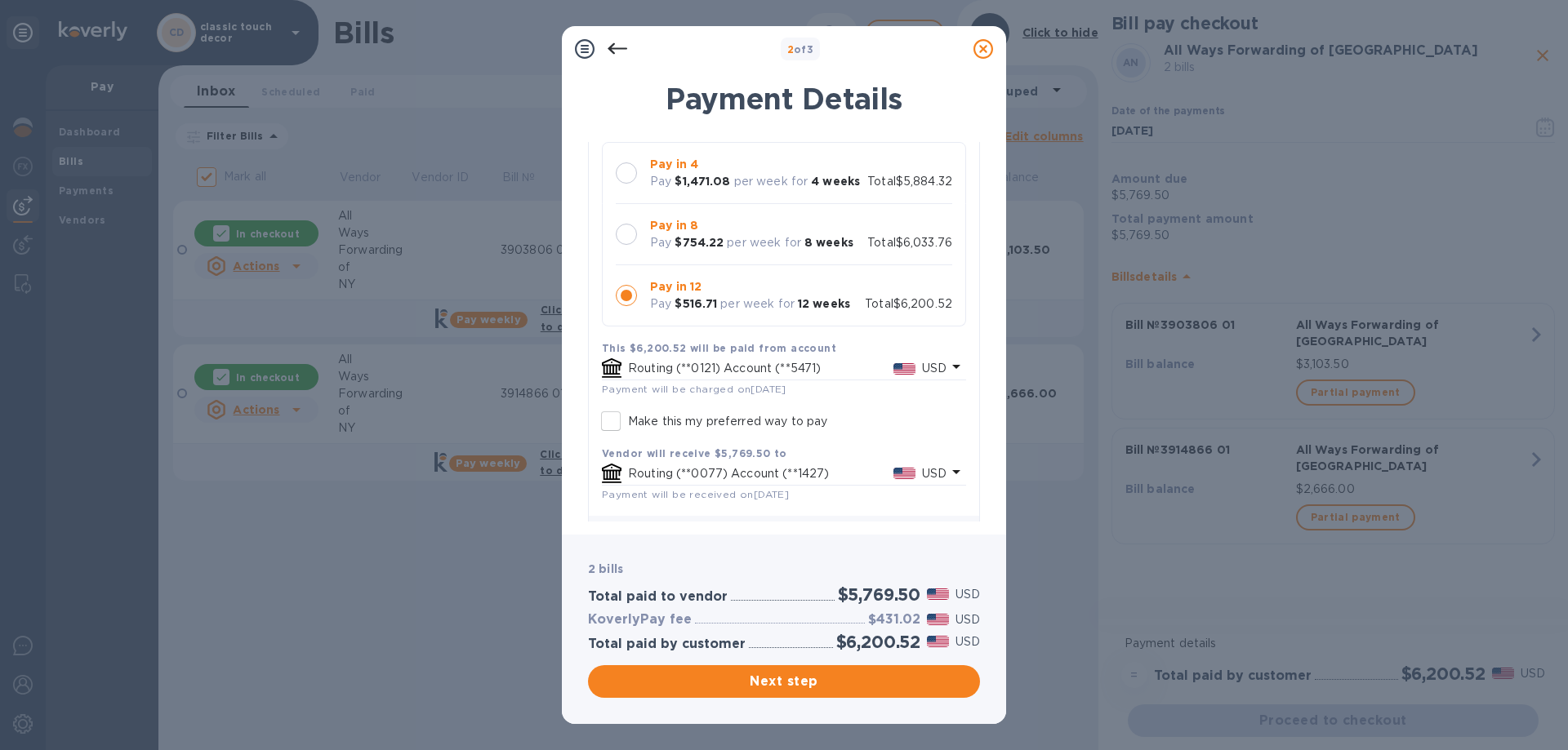
scroll to position [187, 0]
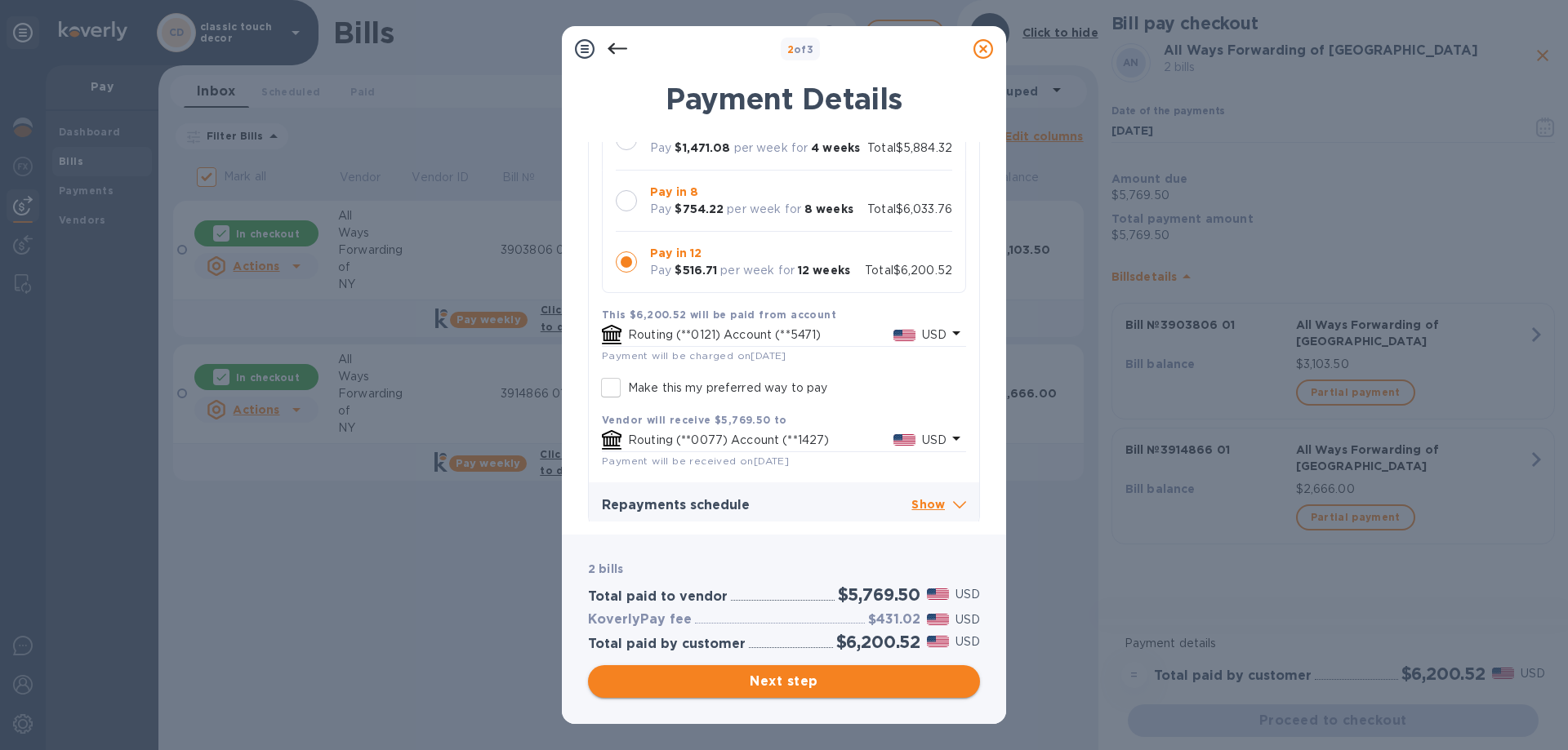
click at [820, 679] on span "Next step" at bounding box center [784, 682] width 366 height 20
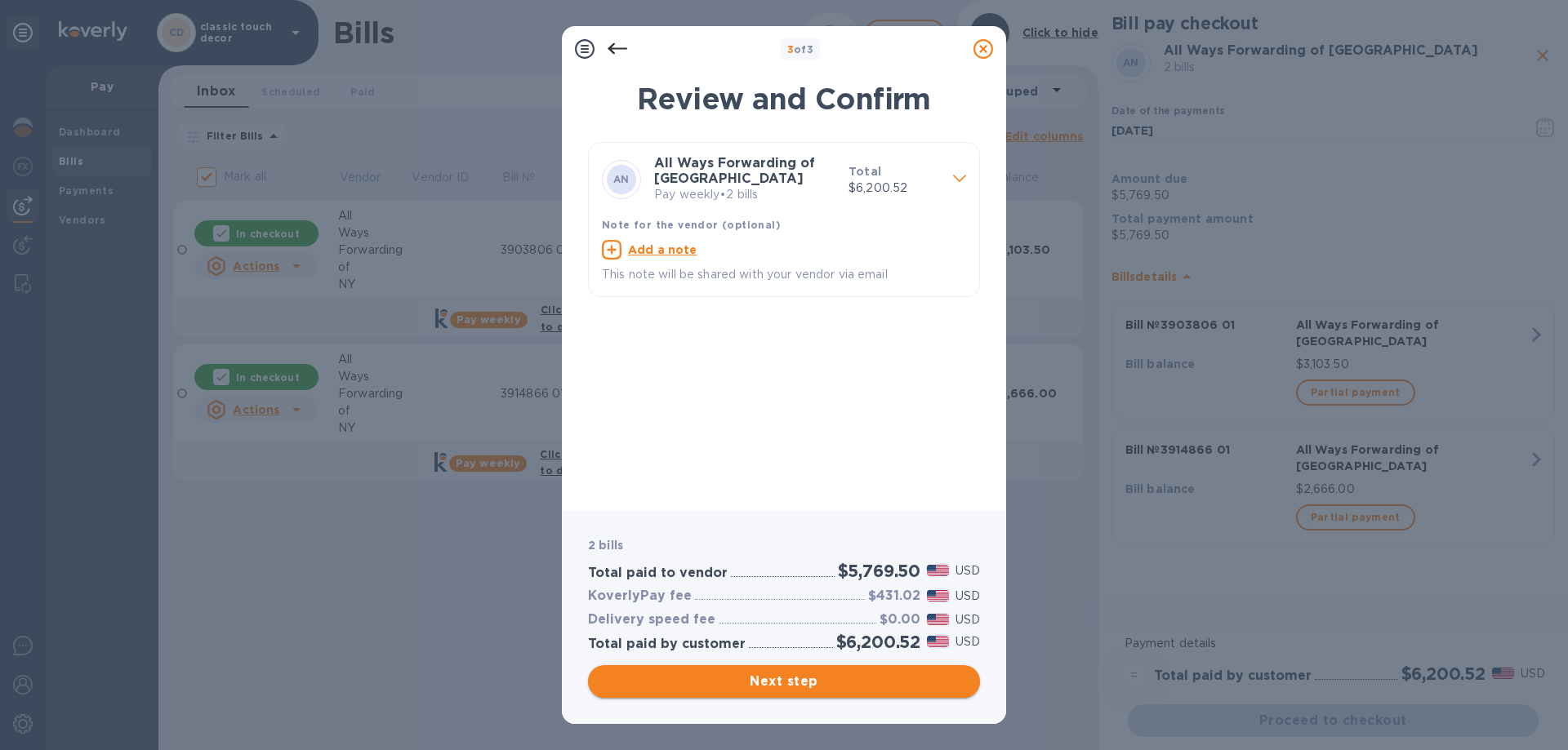
click at [817, 683] on span "Next step" at bounding box center [784, 682] width 366 height 20
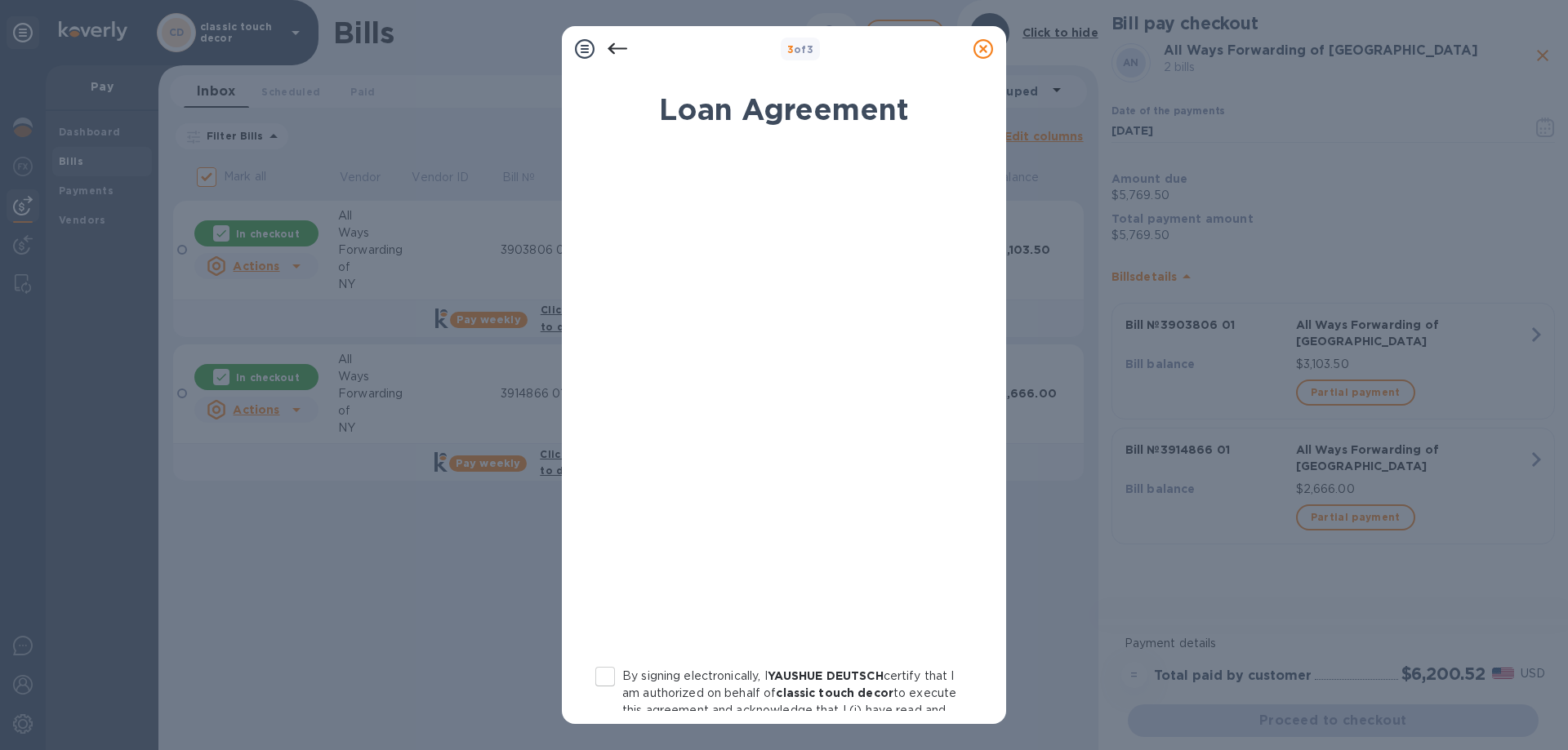
scroll to position [180, 0]
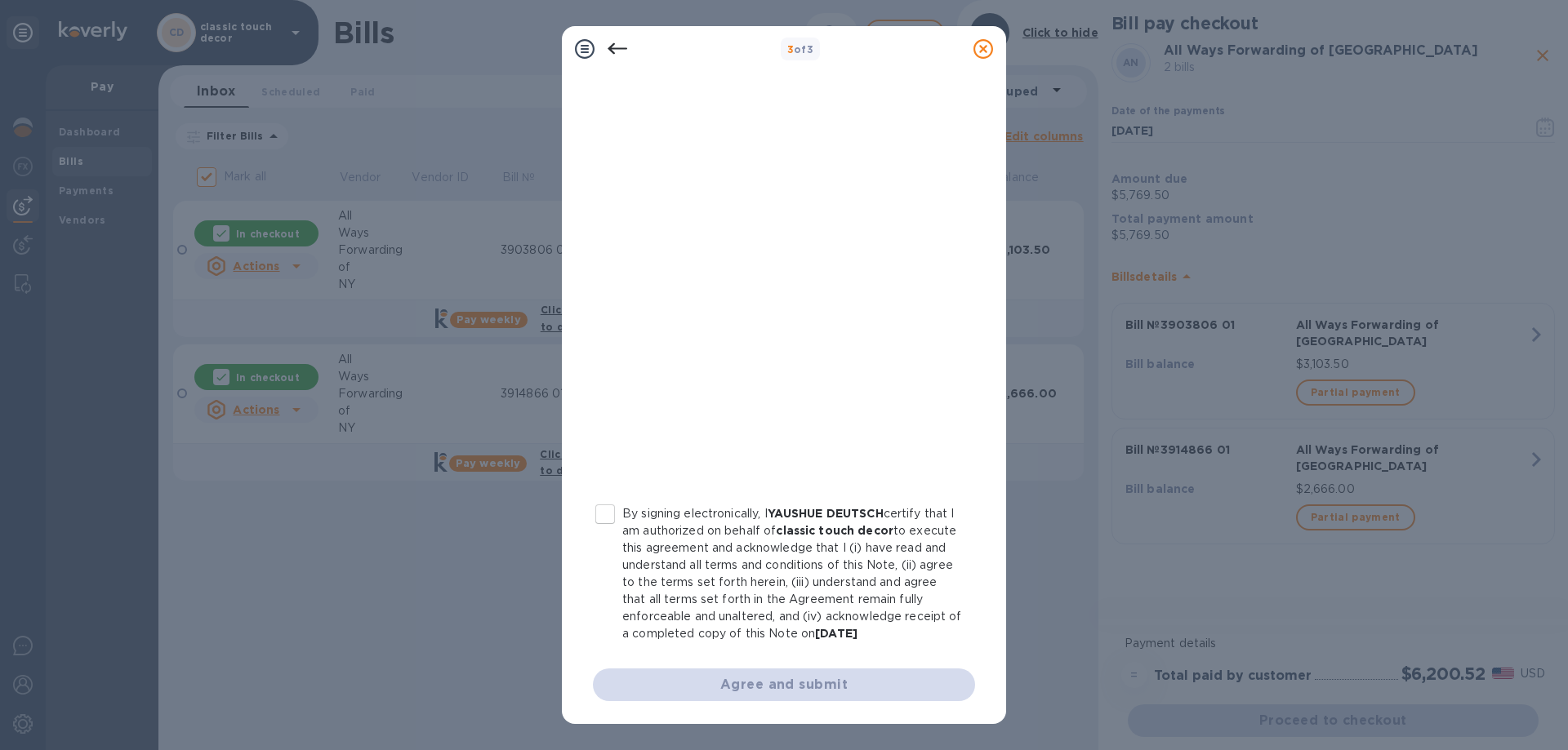
click at [610, 497] on input "By signing electronically, I YAUSHUE DEUTSCH certify that I am authorized on be…" at bounding box center [605, 514] width 34 height 34
checkbox input "true"
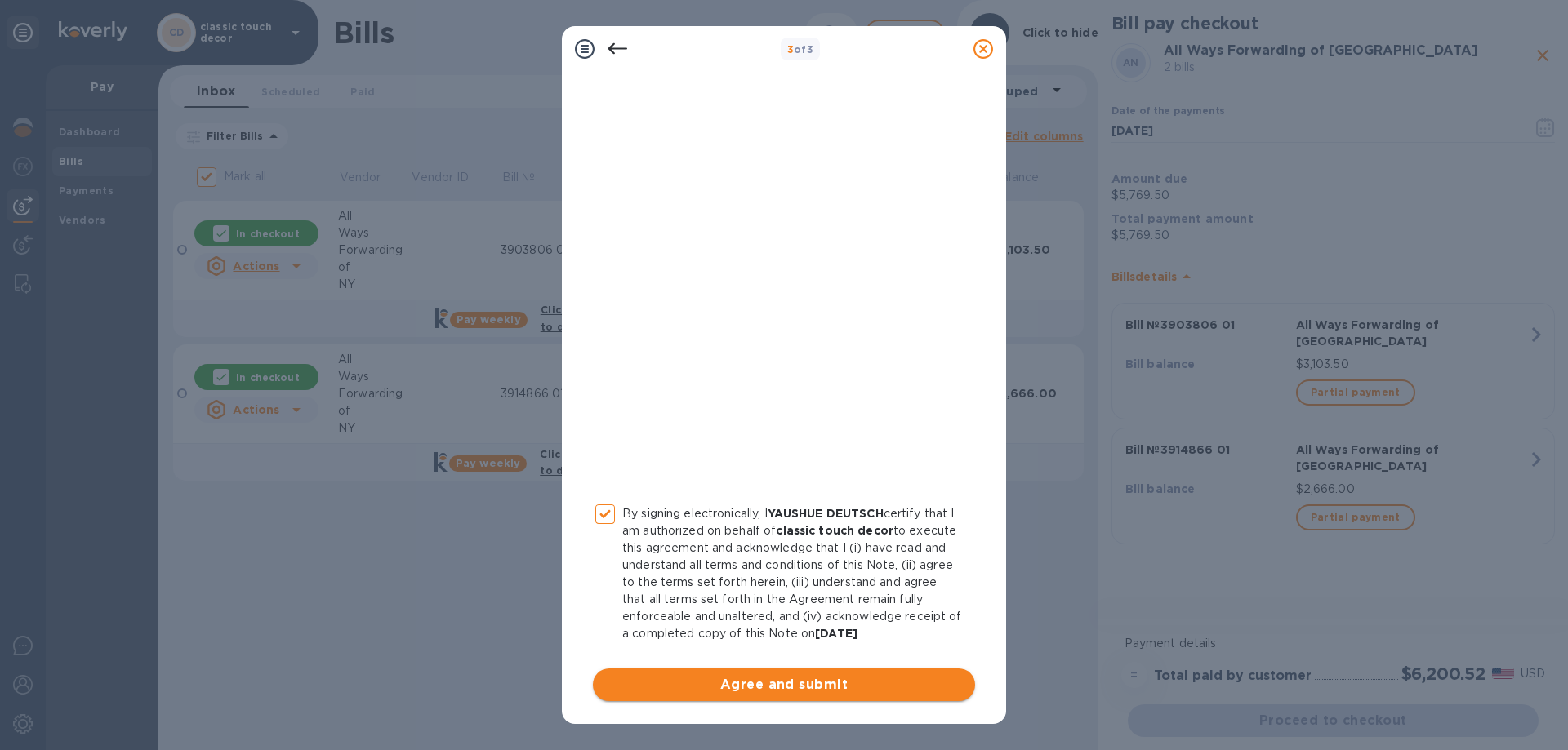
click at [786, 679] on span "Agree and submit" at bounding box center [784, 685] width 356 height 20
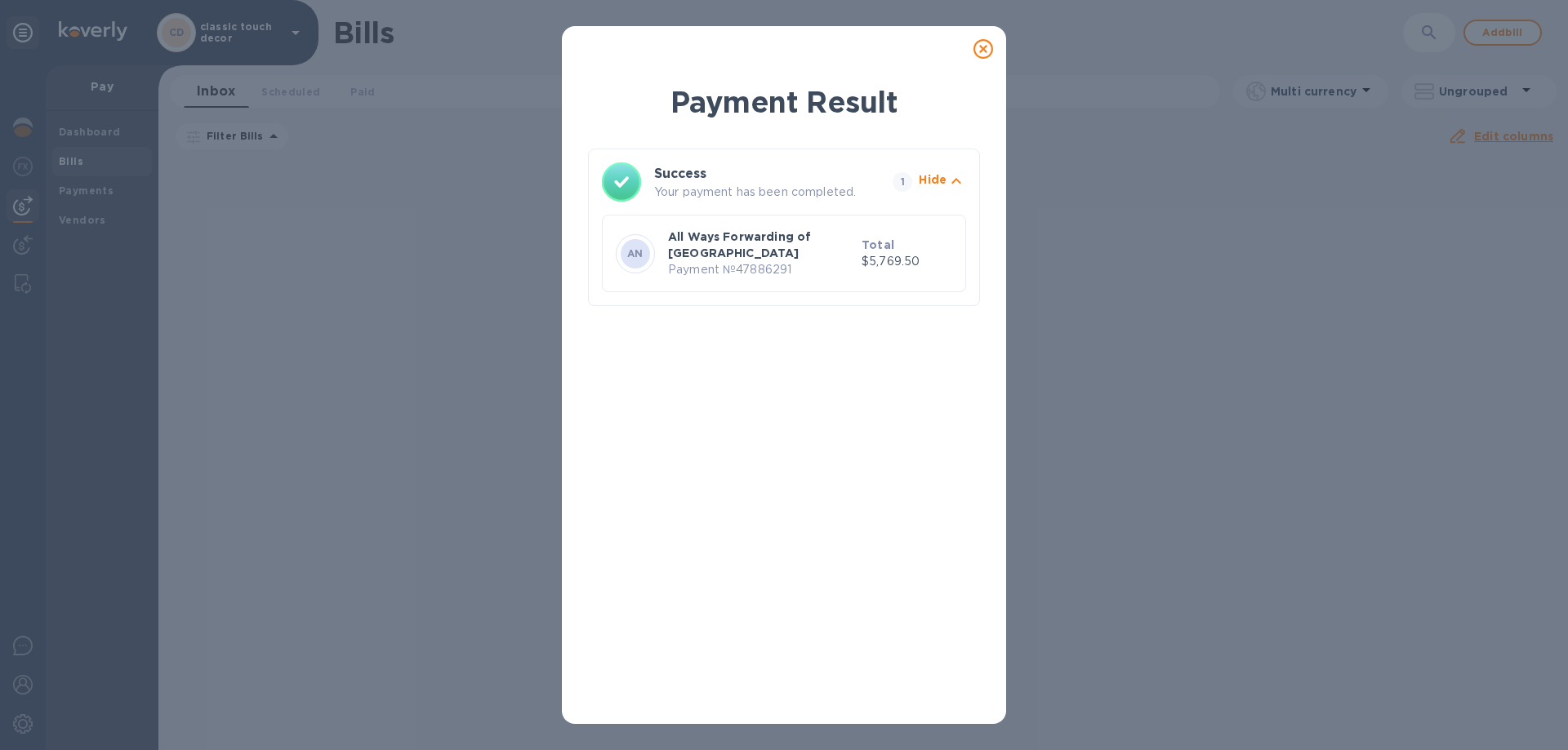
click at [988, 49] on icon at bounding box center [983, 49] width 20 height 20
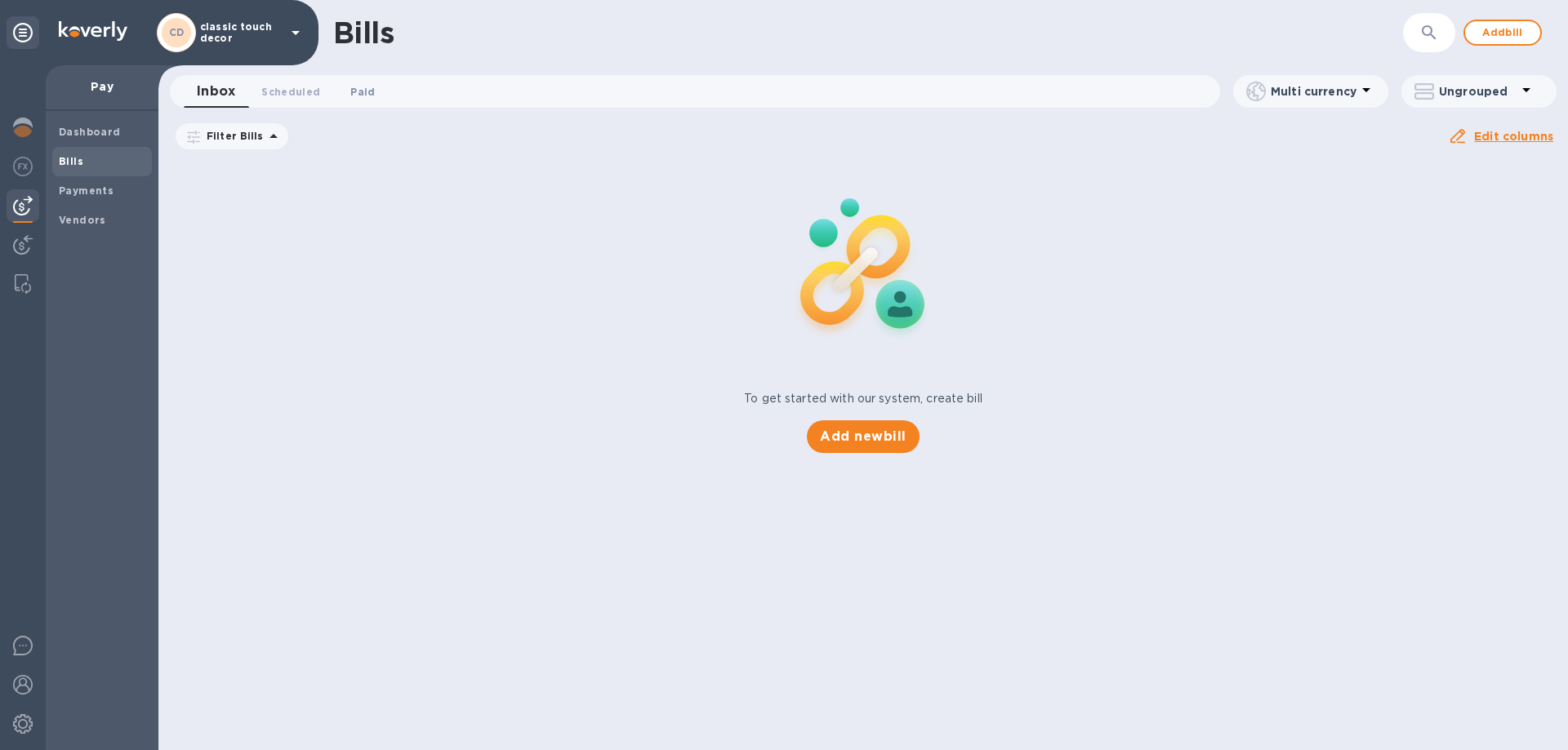
click at [372, 86] on span "Paid 0" at bounding box center [363, 92] width 32 height 17
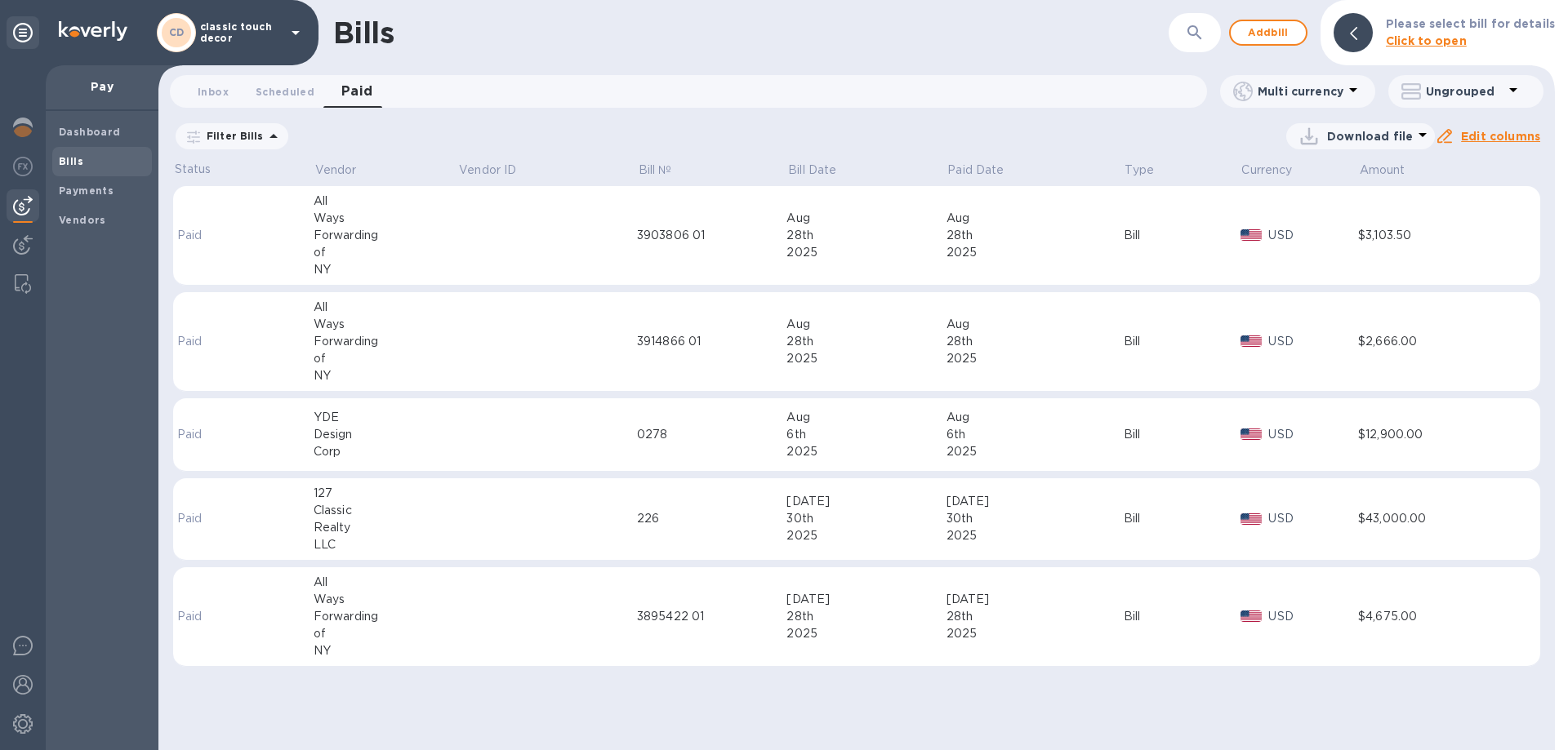
click at [1050, 249] on div "2025" at bounding box center [1035, 252] width 177 height 17
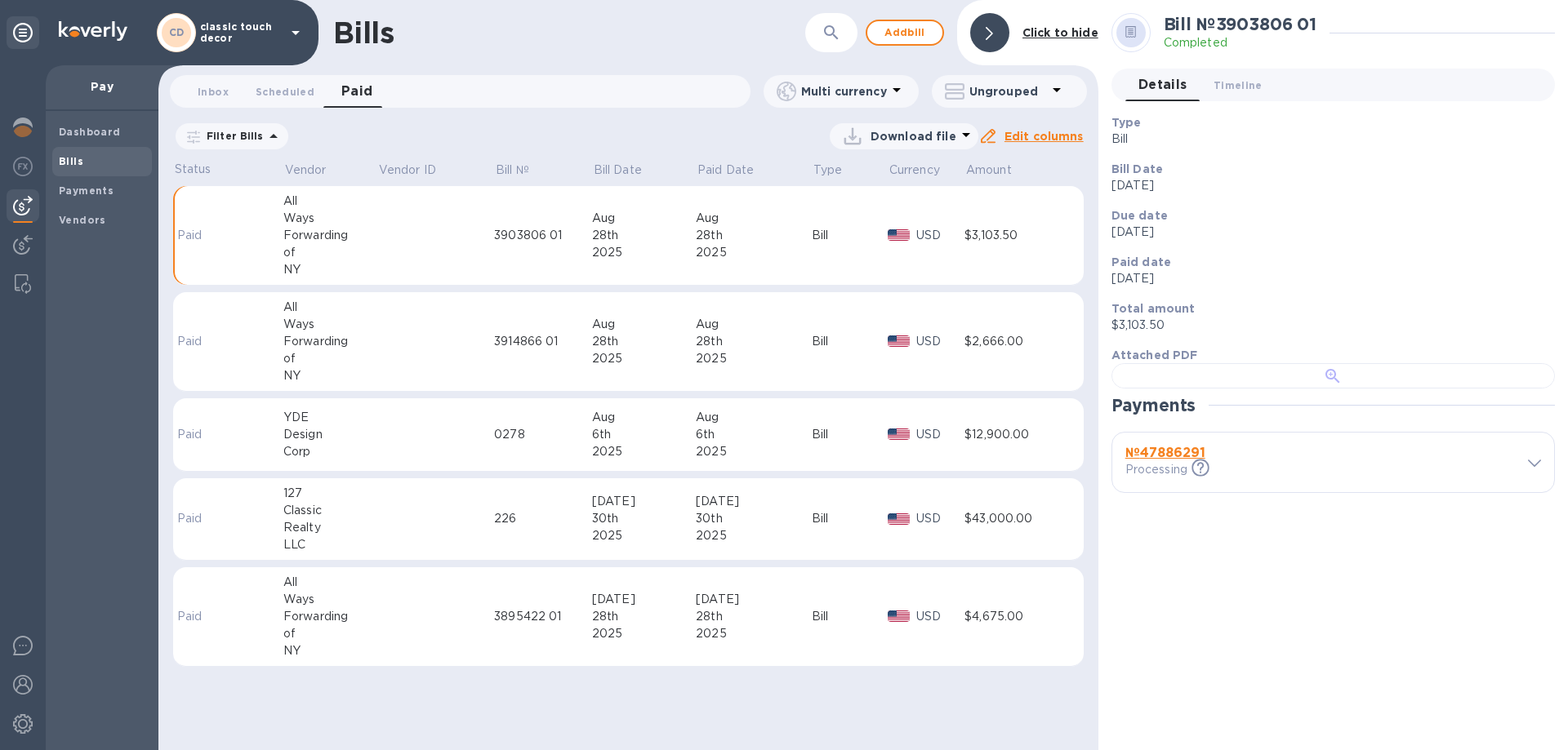
scroll to position [316, 0]
click at [1184, 460] on b "№ 47886291" at bounding box center [1165, 452] width 80 height 15
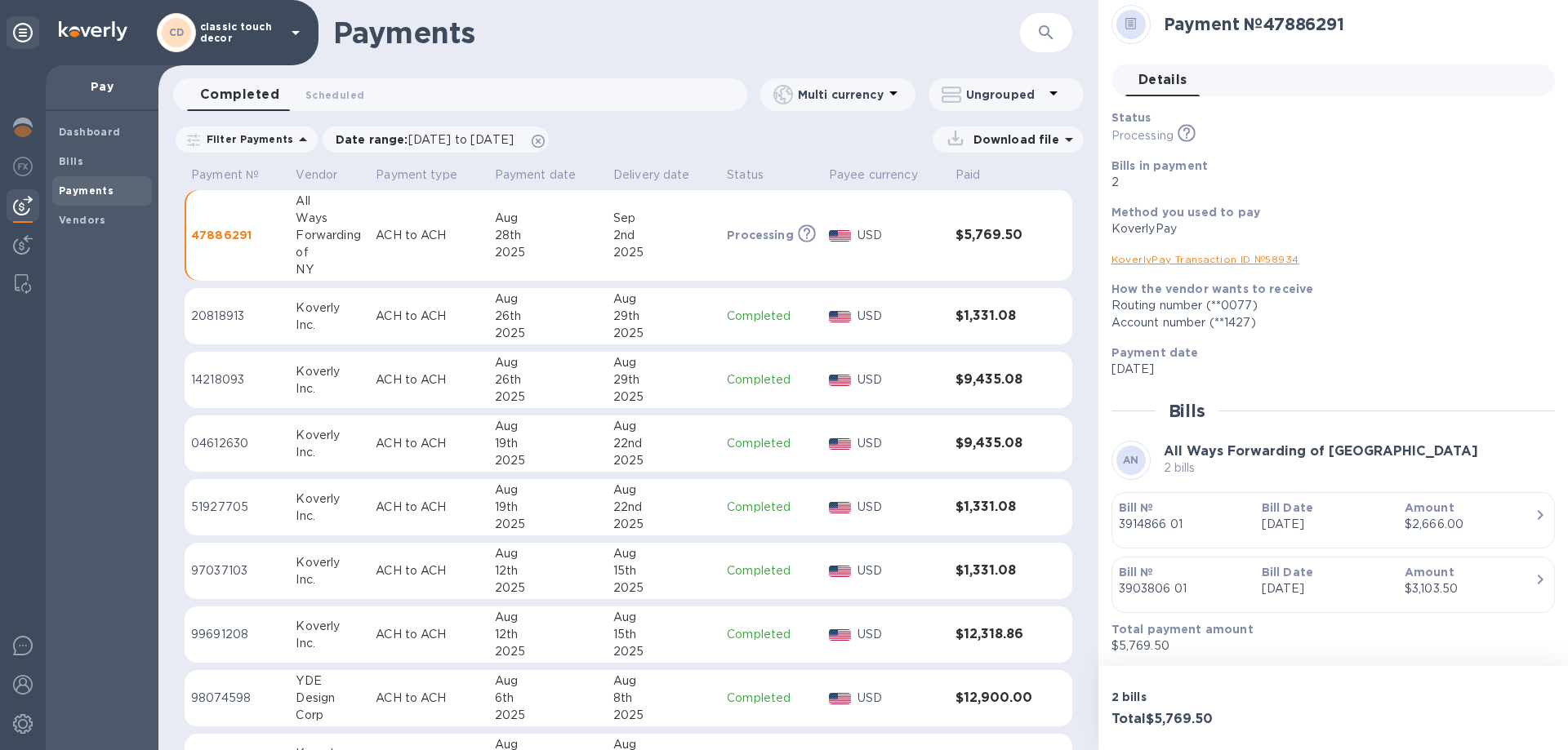
scroll to position [10, 0]
